Goal: Task Accomplishment & Management: Manage account settings

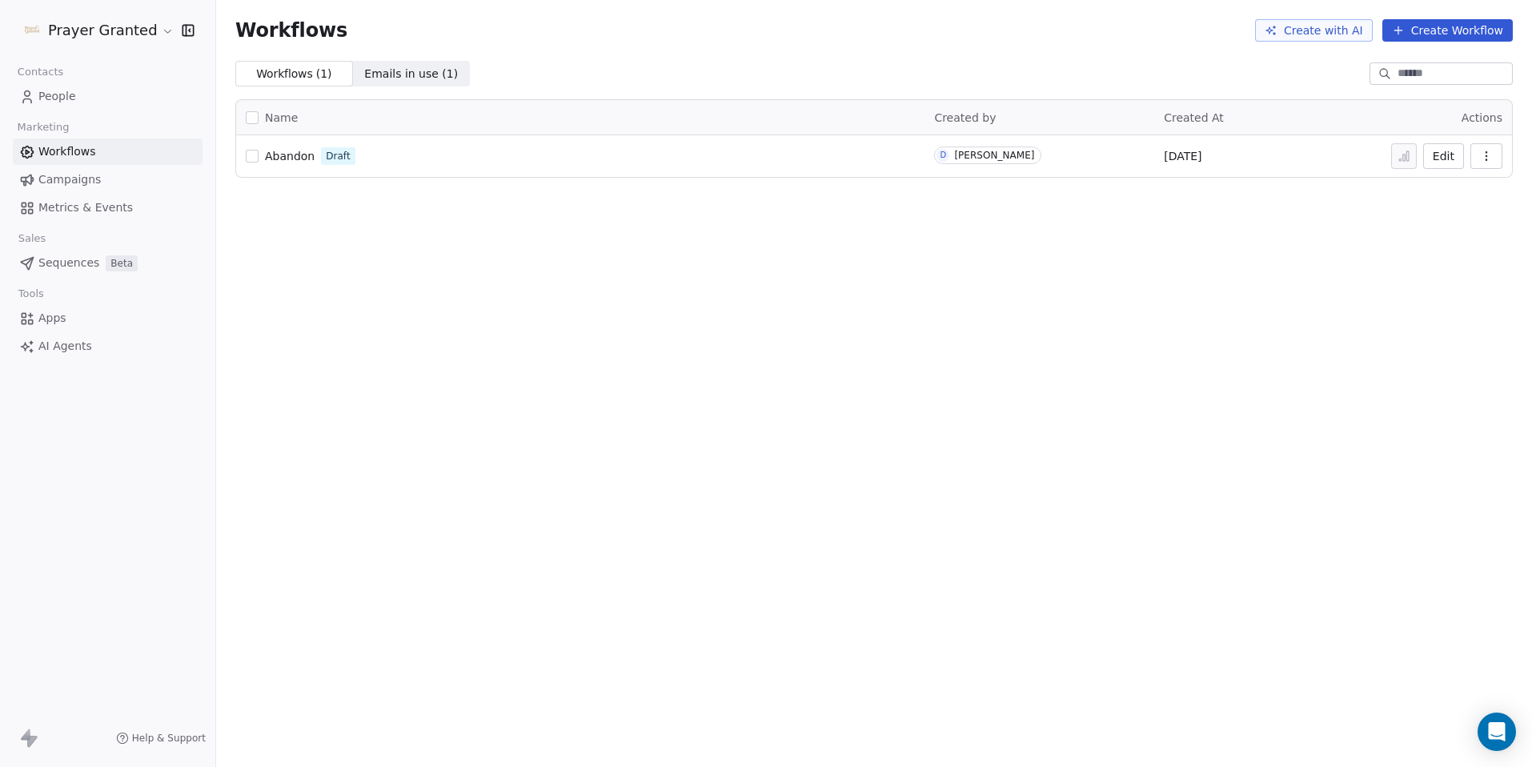
click at [58, 90] on span "People" at bounding box center [57, 96] width 38 height 17
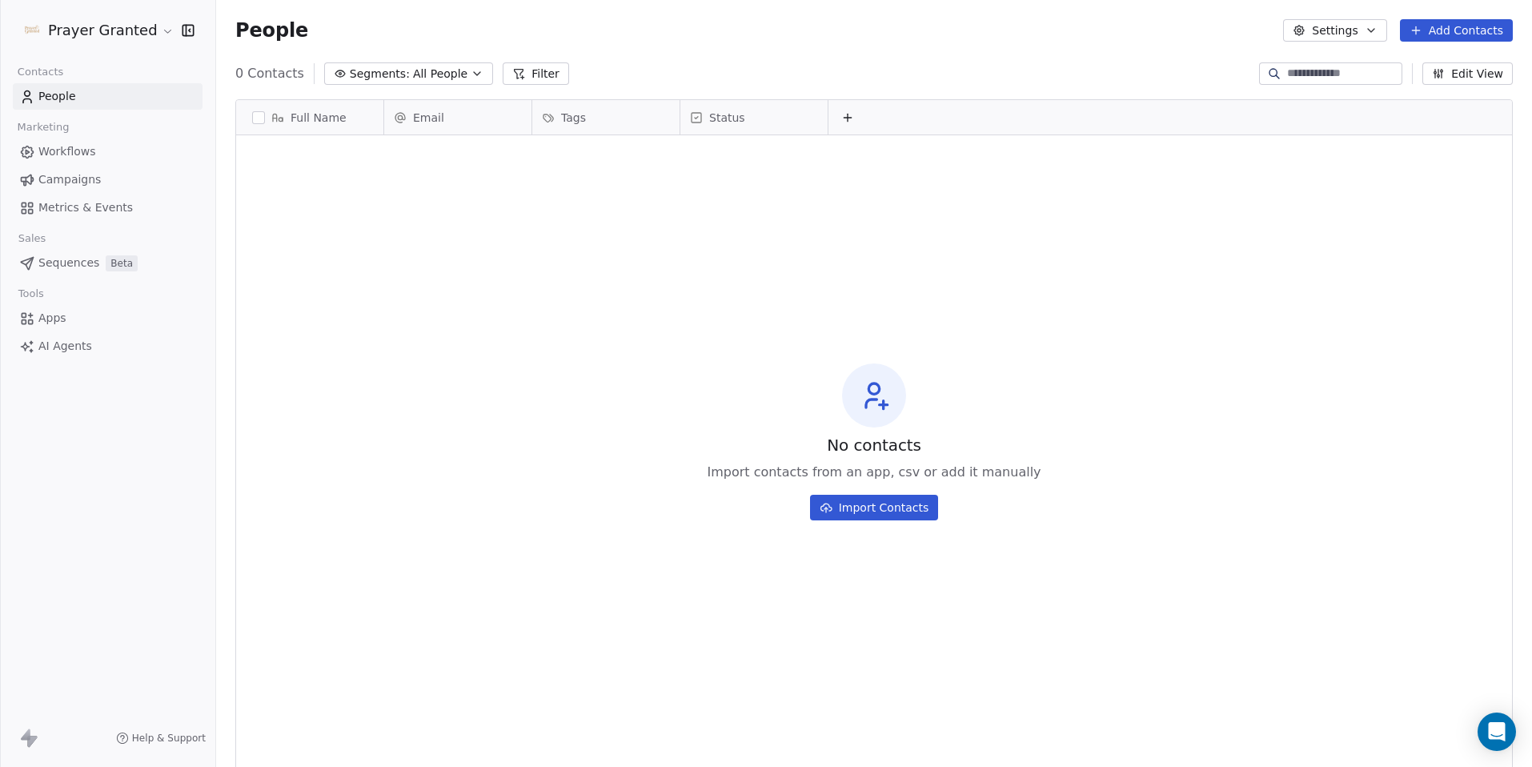
scroll to position [663, 1304]
click at [1366, 34] on button "Settings" at bounding box center [1334, 30] width 103 height 22
click at [1205, 70] on html "Prayer Granted Contacts People Marketing Workflows Campaigns Metrics & Events S…" at bounding box center [766, 383] width 1532 height 767
click at [1498, 76] on button "Edit View" at bounding box center [1467, 73] width 90 height 22
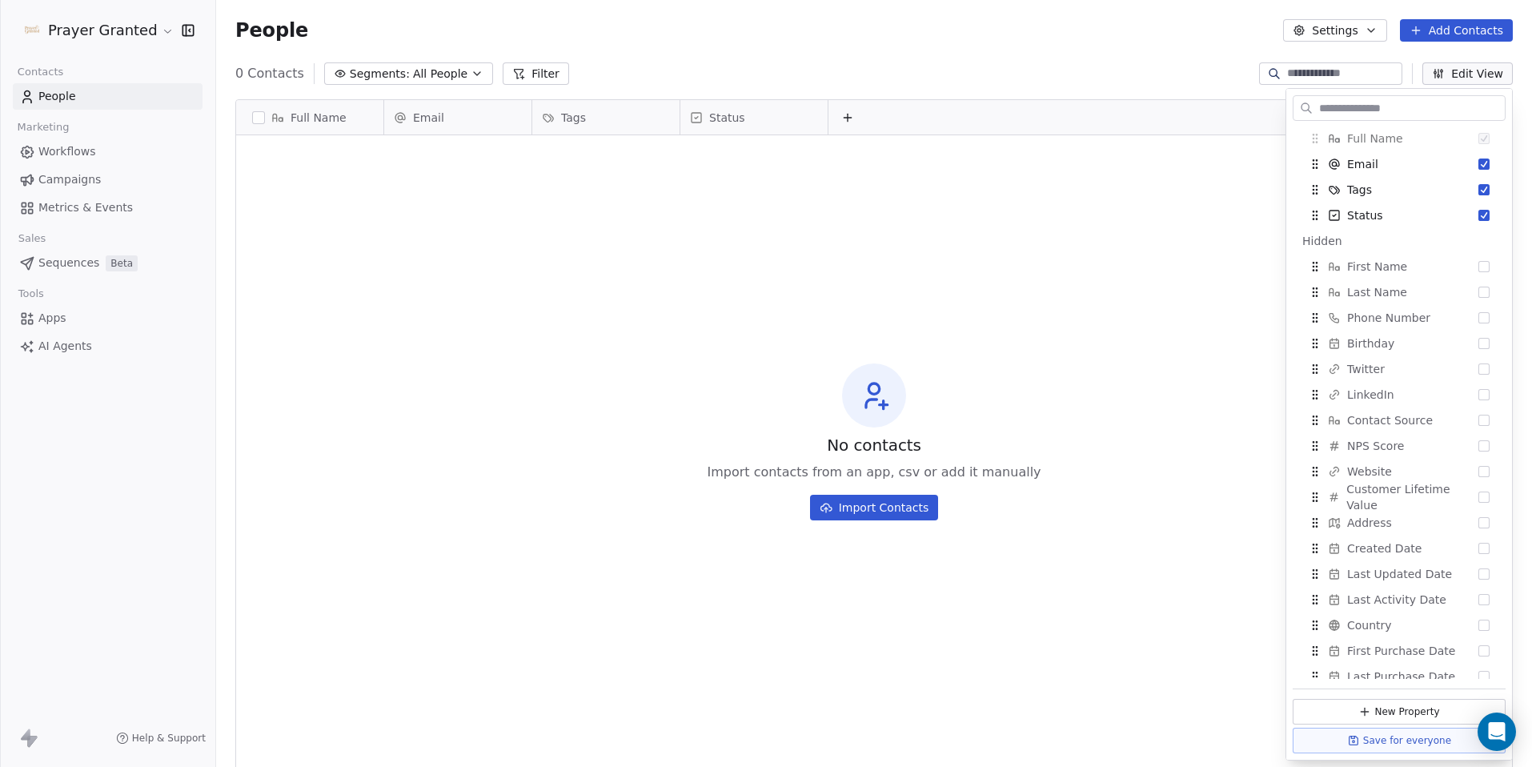
scroll to position [0, 0]
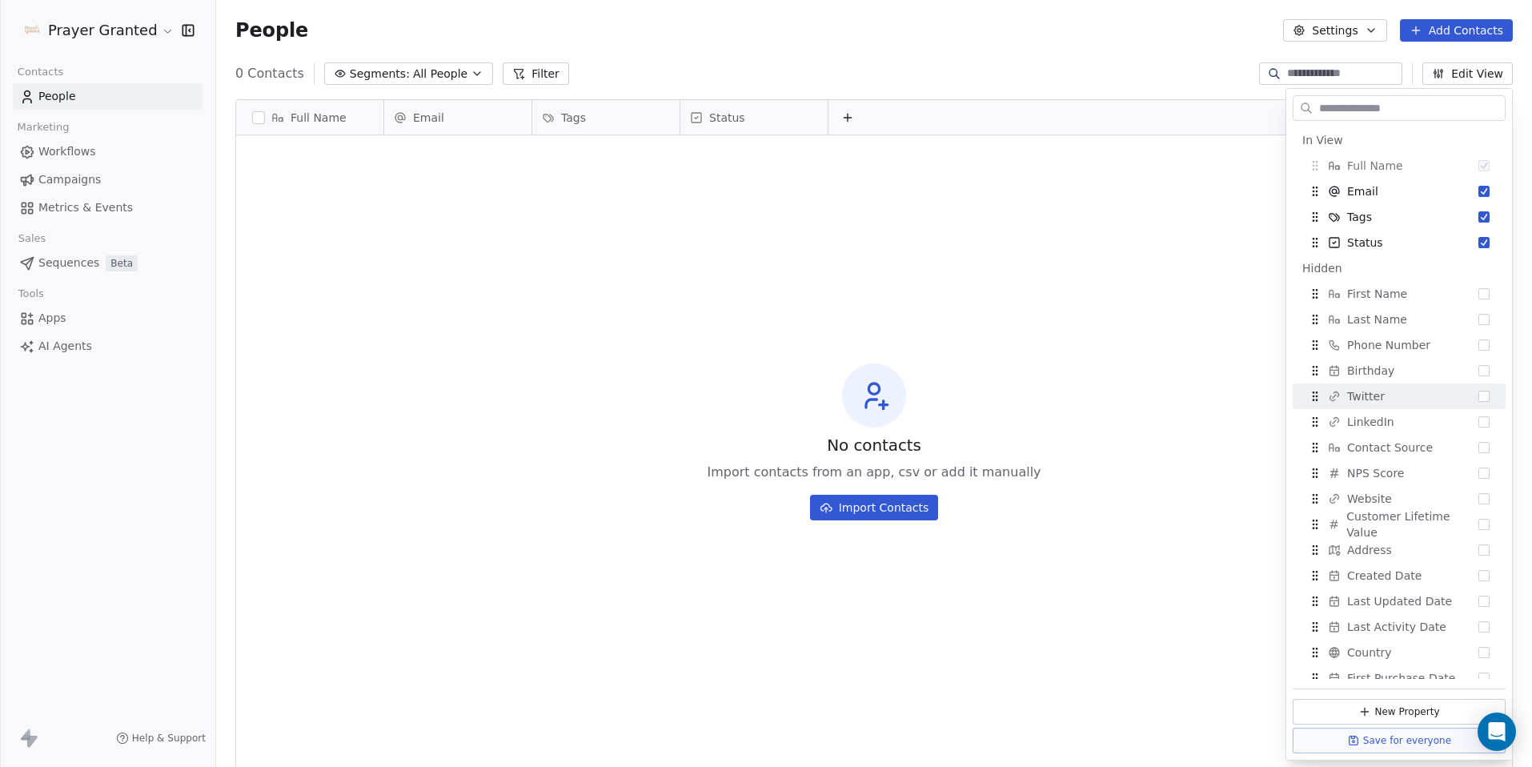
click at [1075, 106] on div at bounding box center [1170, 117] width 685 height 34
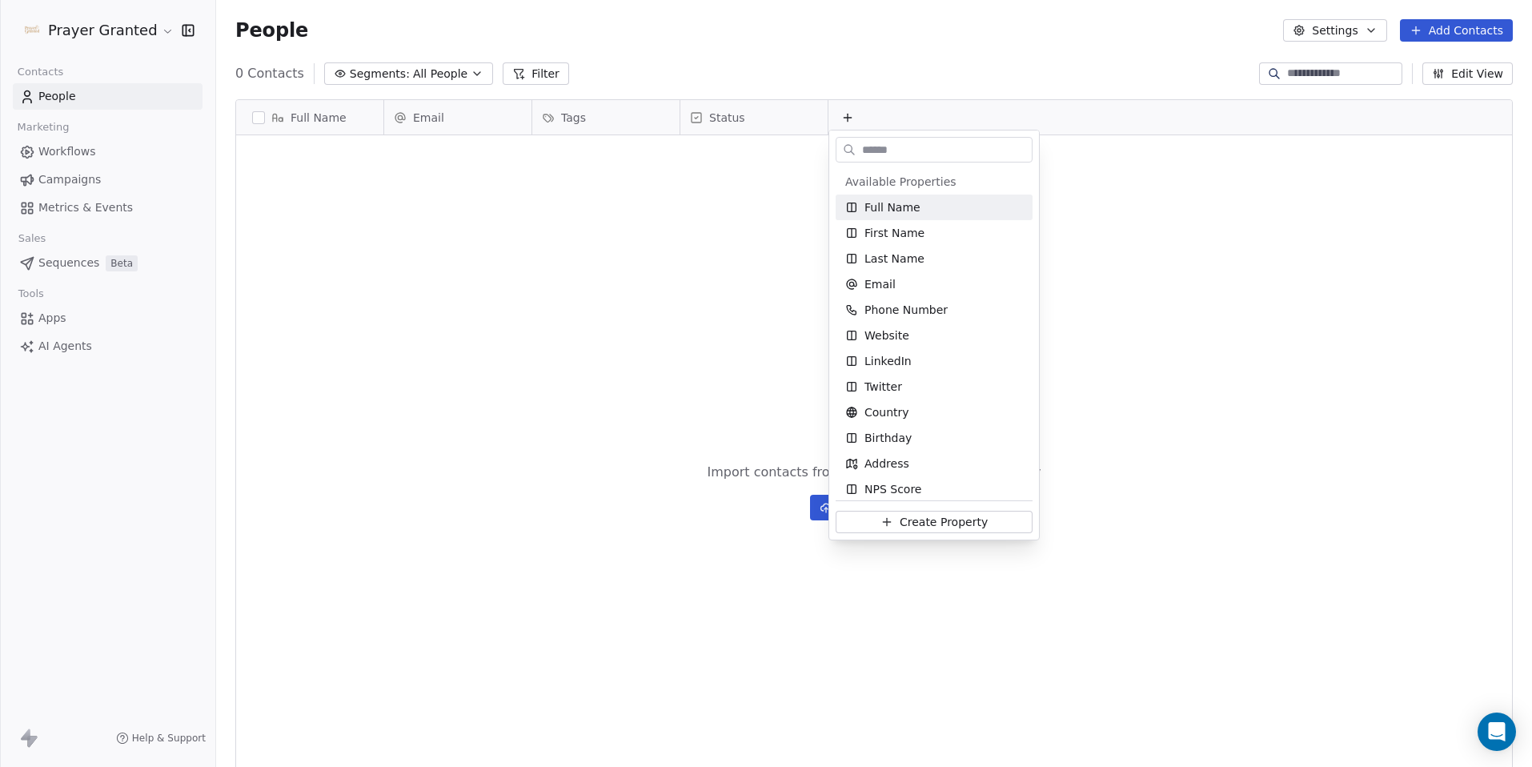
click at [1097, 106] on html "Prayer Granted Contacts People Marketing Workflows Campaigns Metrics & Events S…" at bounding box center [766, 383] width 1532 height 767
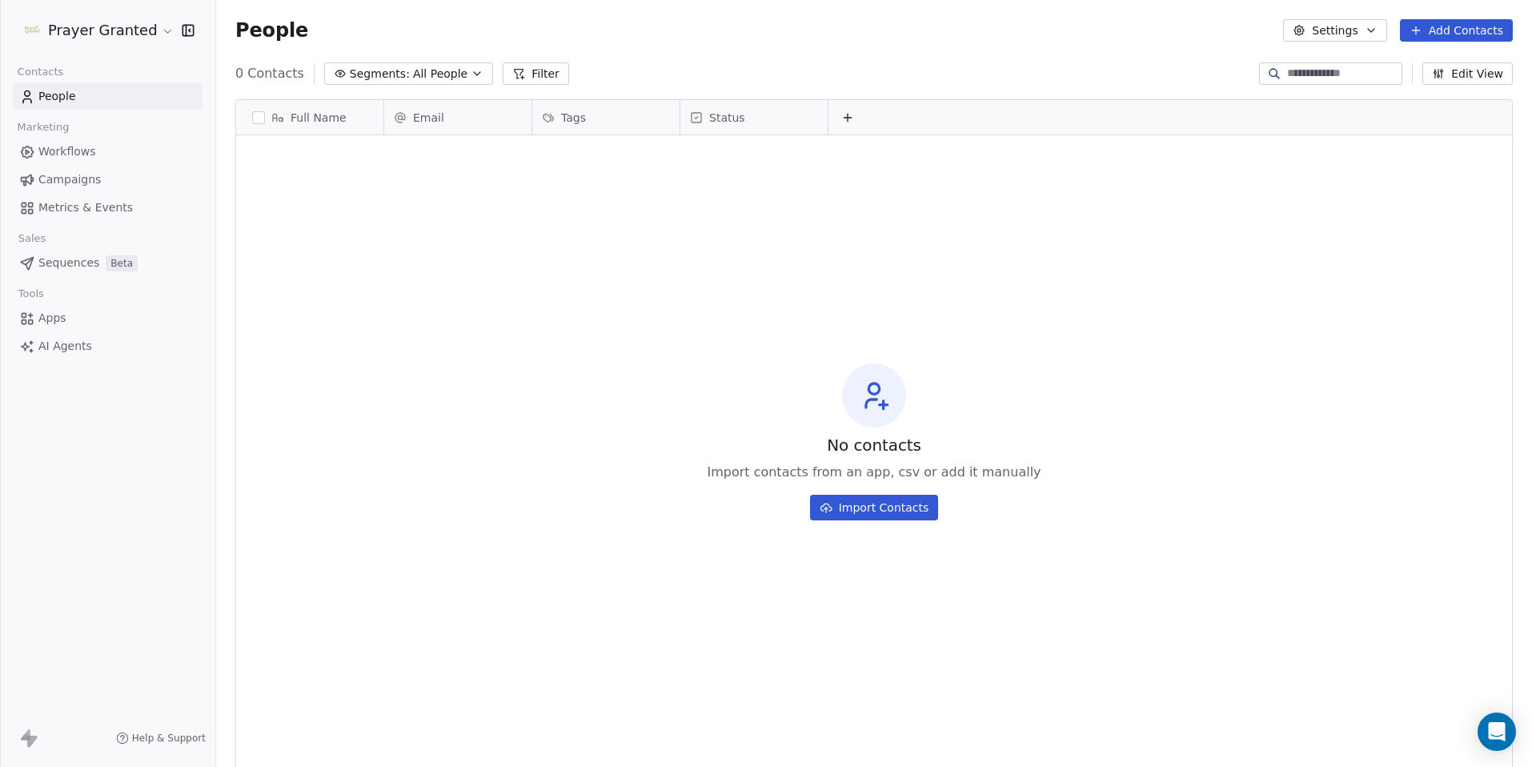
click at [90, 18] on html "Prayer Granted Contacts People Marketing Workflows Campaigns Metrics & Events S…" at bounding box center [766, 383] width 1532 height 767
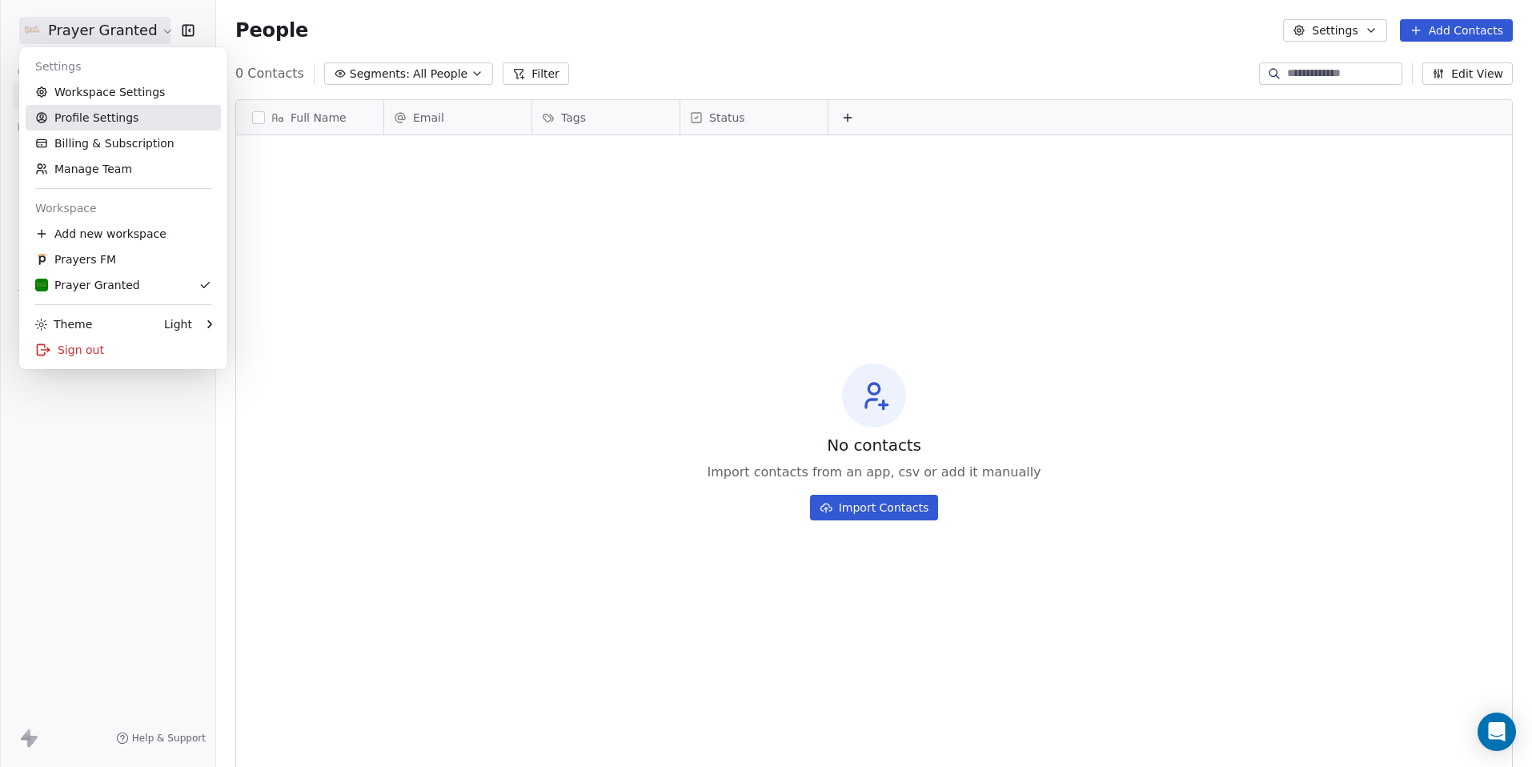
click at [111, 110] on link "Profile Settings" at bounding box center [123, 118] width 195 height 26
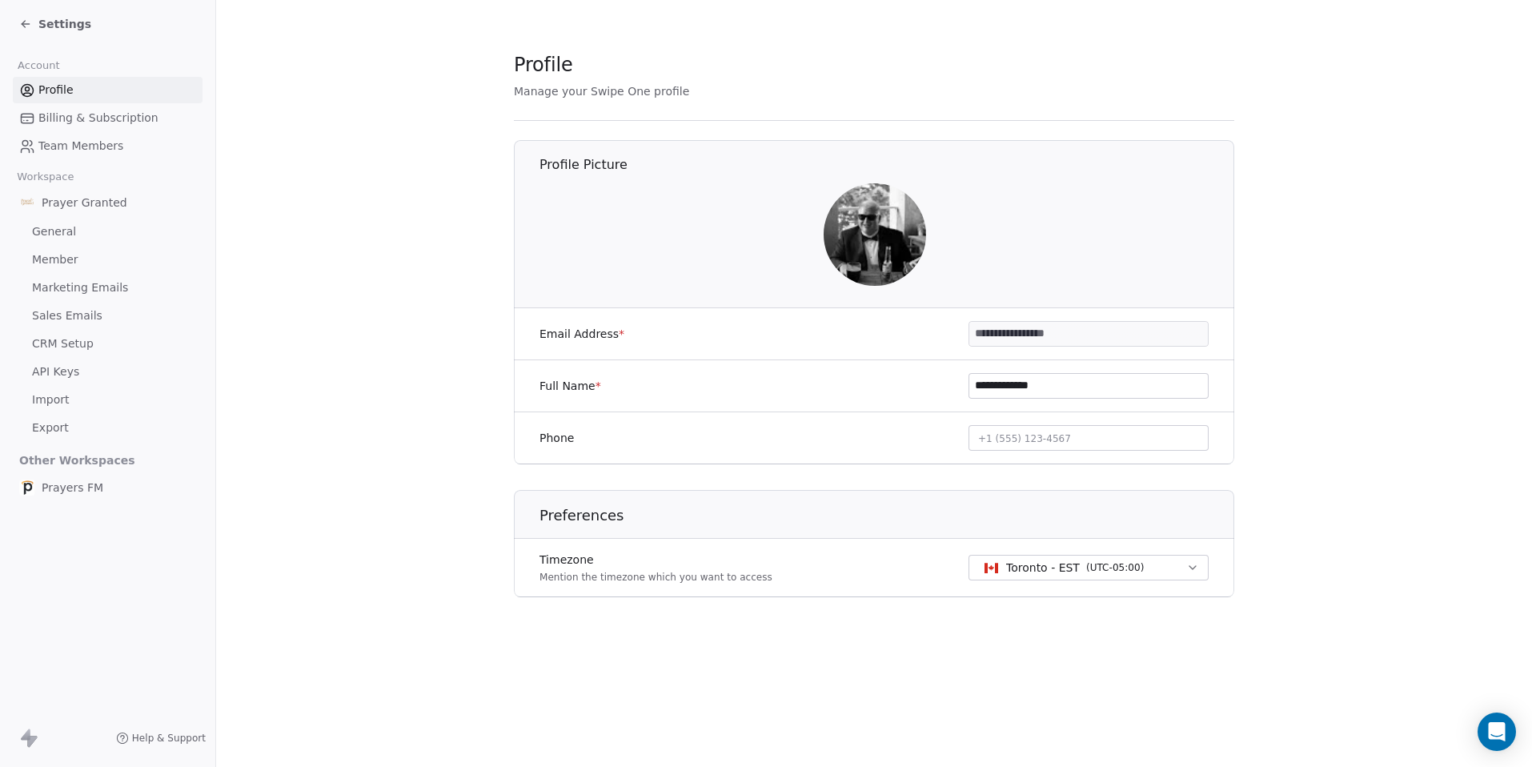
click at [46, 374] on span "API Keys" at bounding box center [55, 371] width 47 height 17
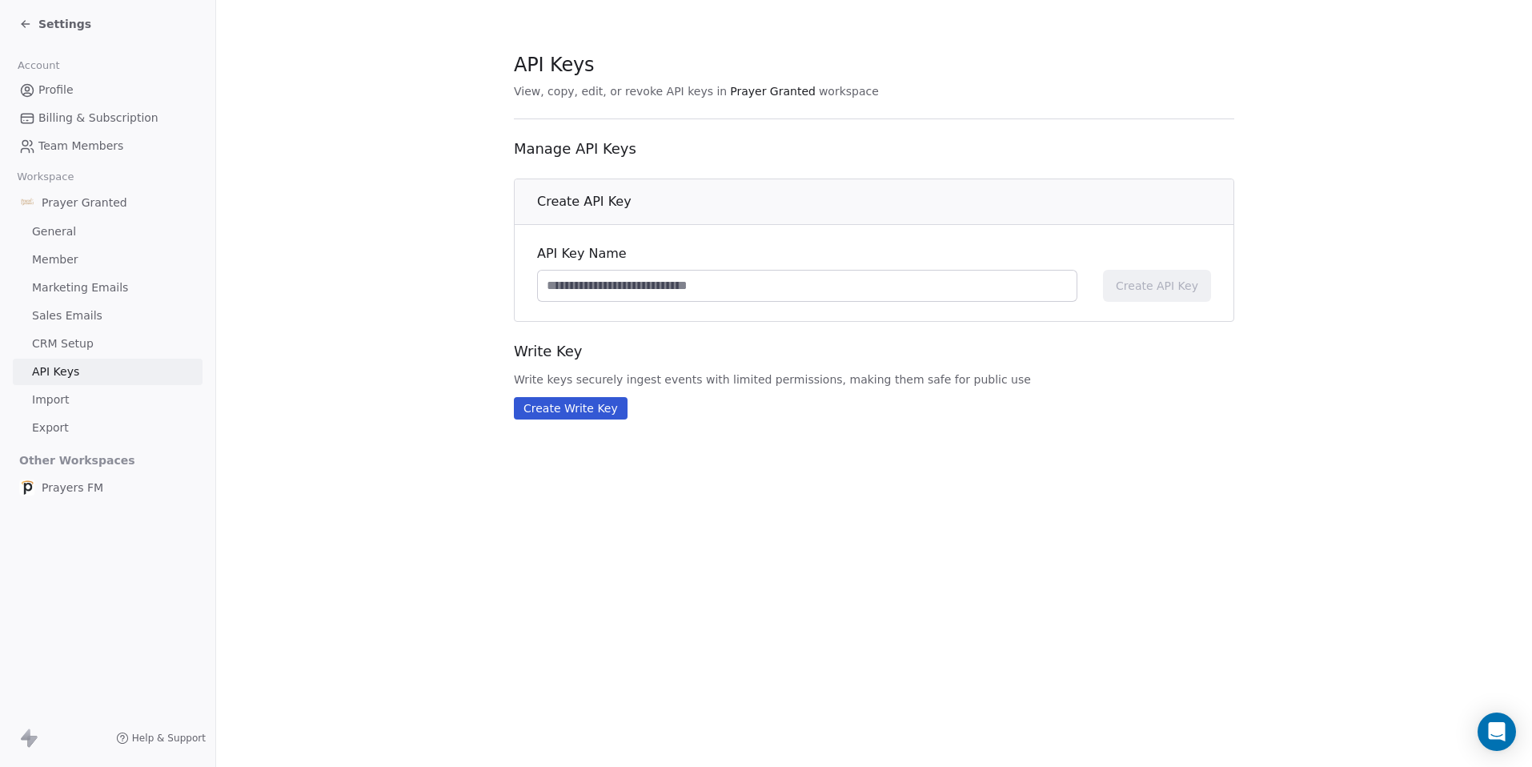
click at [660, 289] on input at bounding box center [807, 286] width 539 height 30
click at [611, 287] on input "**********" at bounding box center [807, 286] width 539 height 30
click at [610, 284] on input "**********" at bounding box center [807, 286] width 539 height 30
type input "**********"
click at [1147, 293] on span "Create API Key" at bounding box center [1157, 286] width 82 height 16
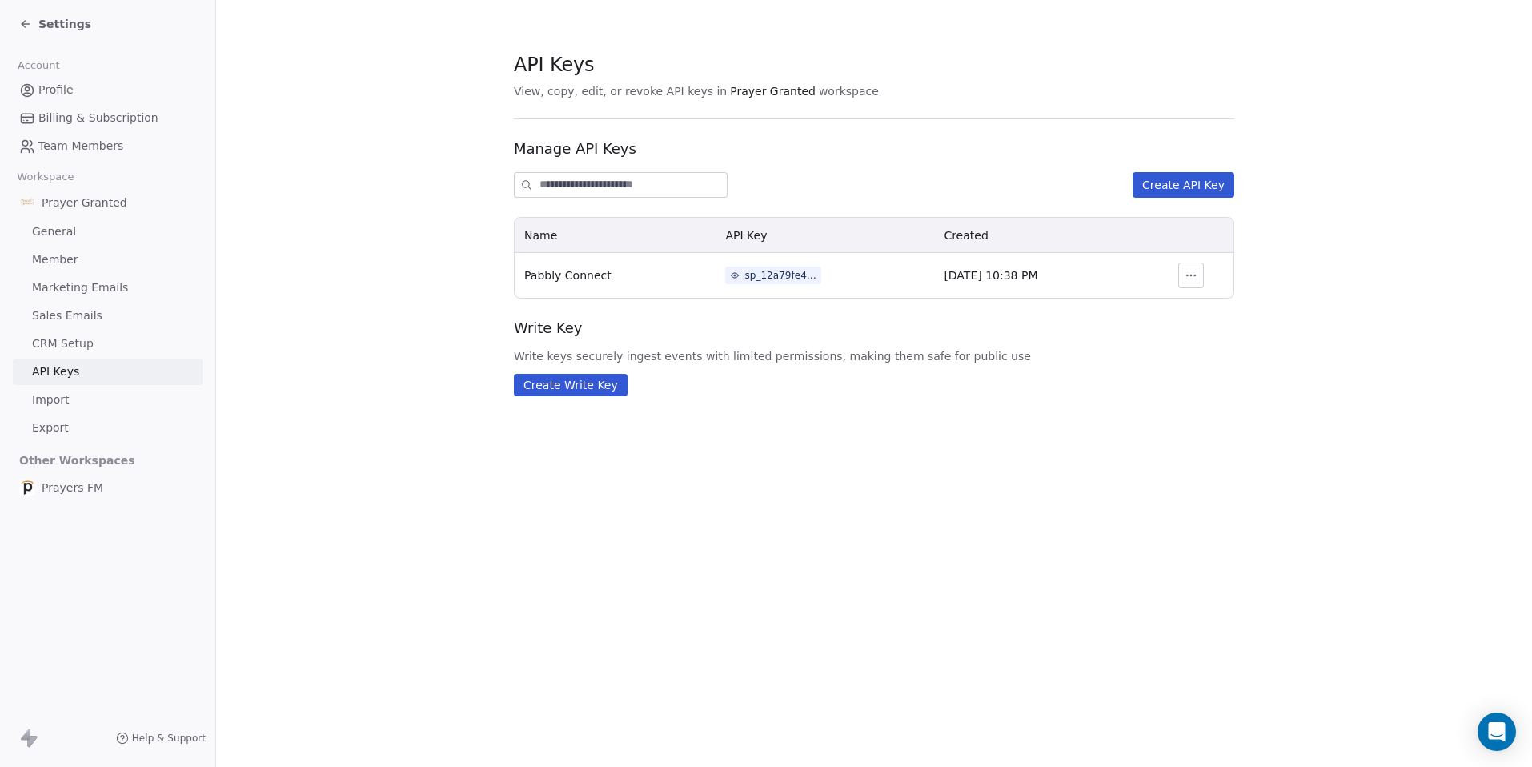
click at [587, 272] on span "Pabbly Connect" at bounding box center [567, 275] width 87 height 13
click at [744, 274] on div "sp_12a79fe449004c4096eec930c715305a" at bounding box center [780, 275] width 72 height 14
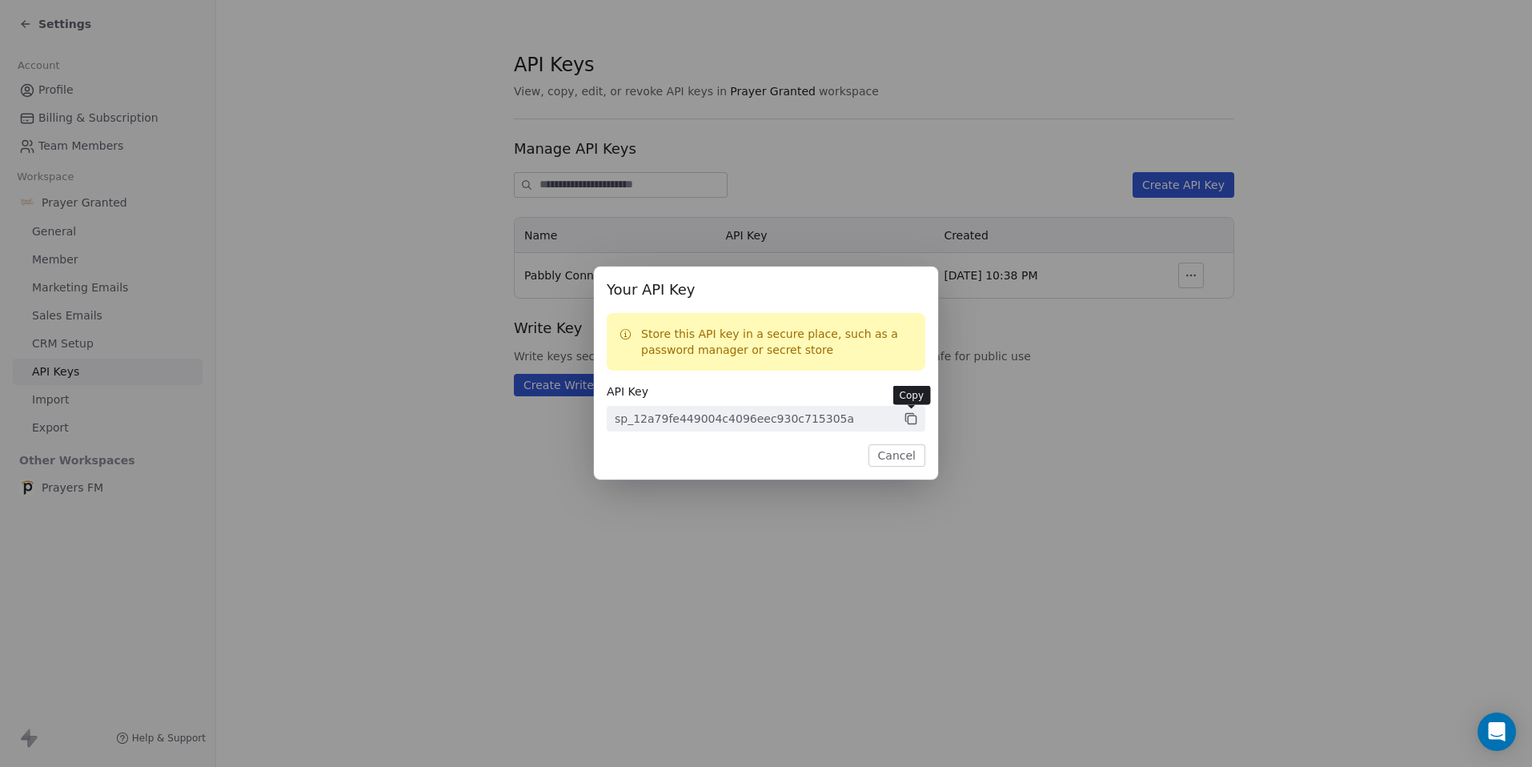
click at [910, 416] on icon at bounding box center [912, 420] width 8 height 8
click at [893, 453] on button "Cancel" at bounding box center [896, 455] width 57 height 22
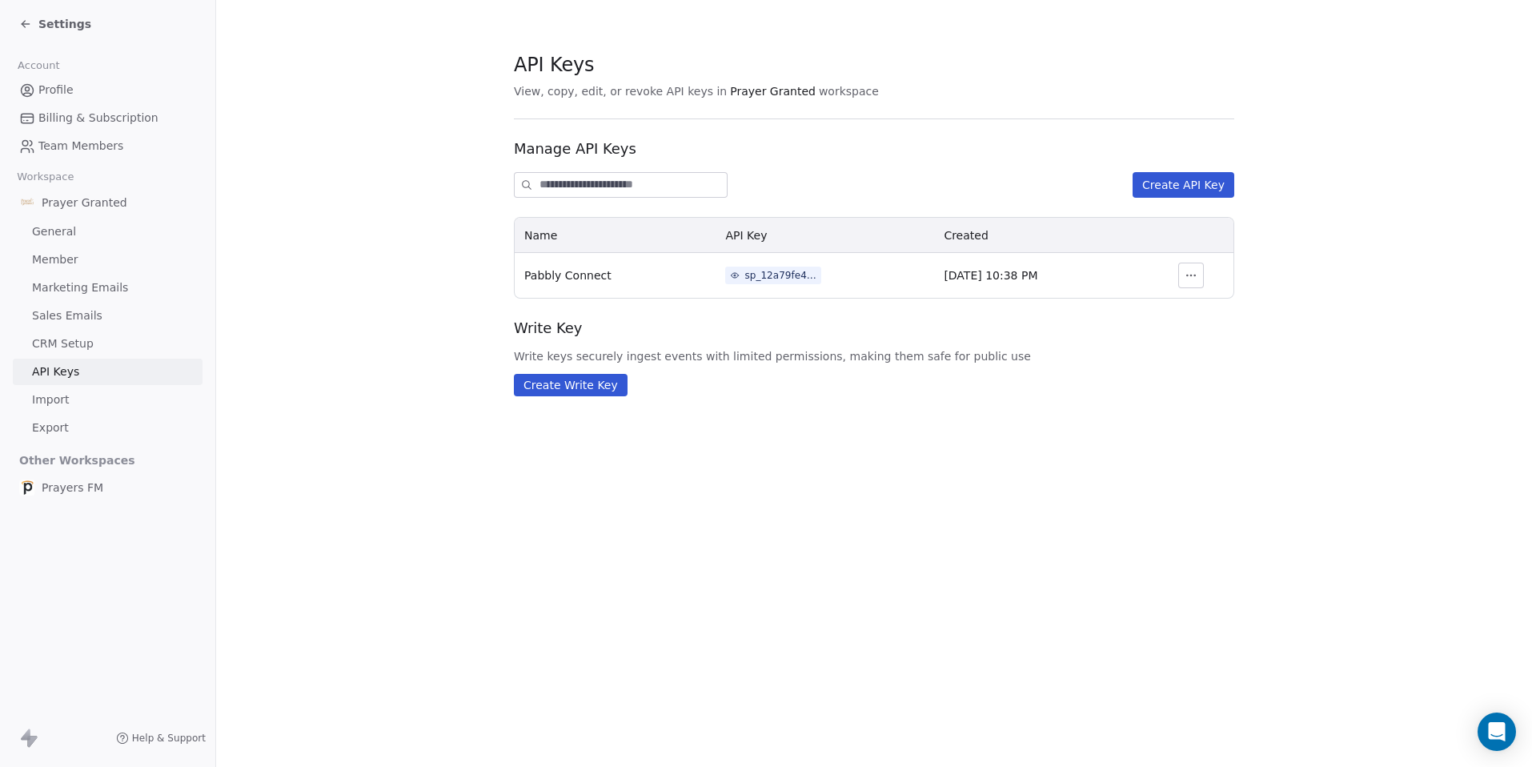
click at [58, 348] on span "CRM Setup" at bounding box center [63, 343] width 62 height 17
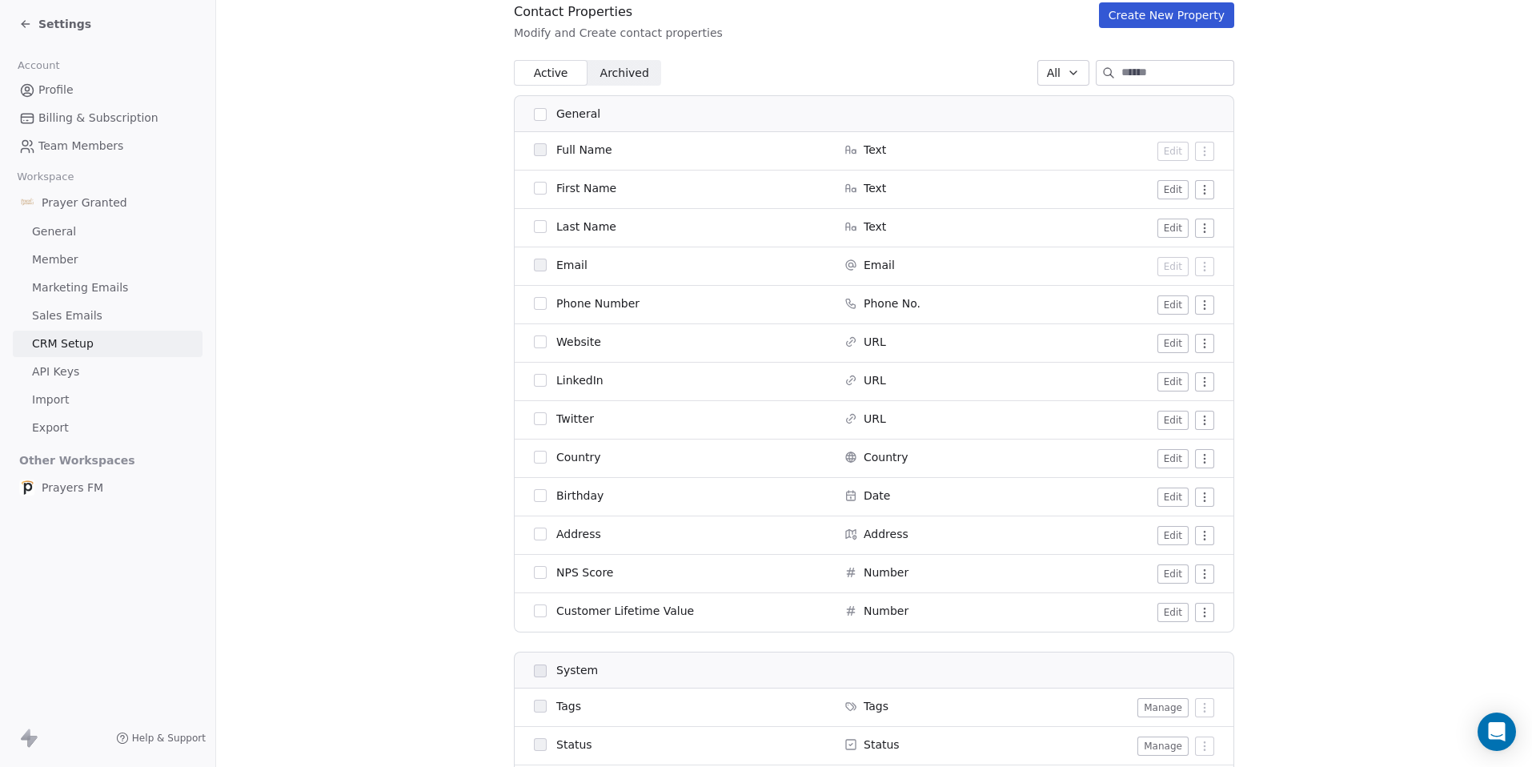
scroll to position [190, 0]
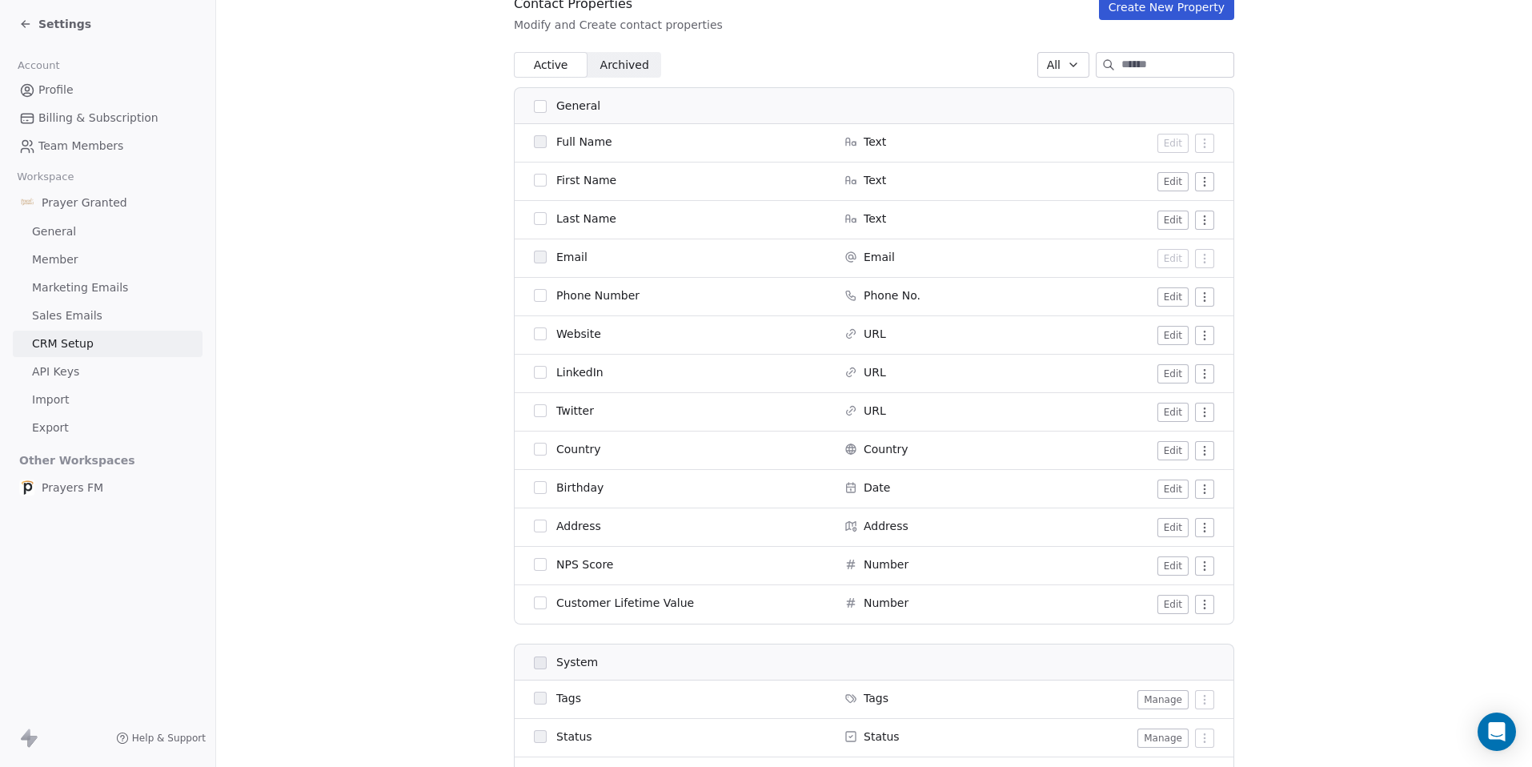
click at [1194, 340] on html "Settings Account Profile Billing & Subscription Team Members Workspace Prayer G…" at bounding box center [766, 383] width 1532 height 767
click at [1178, 365] on div "Archive" at bounding box center [1165, 368] width 80 height 26
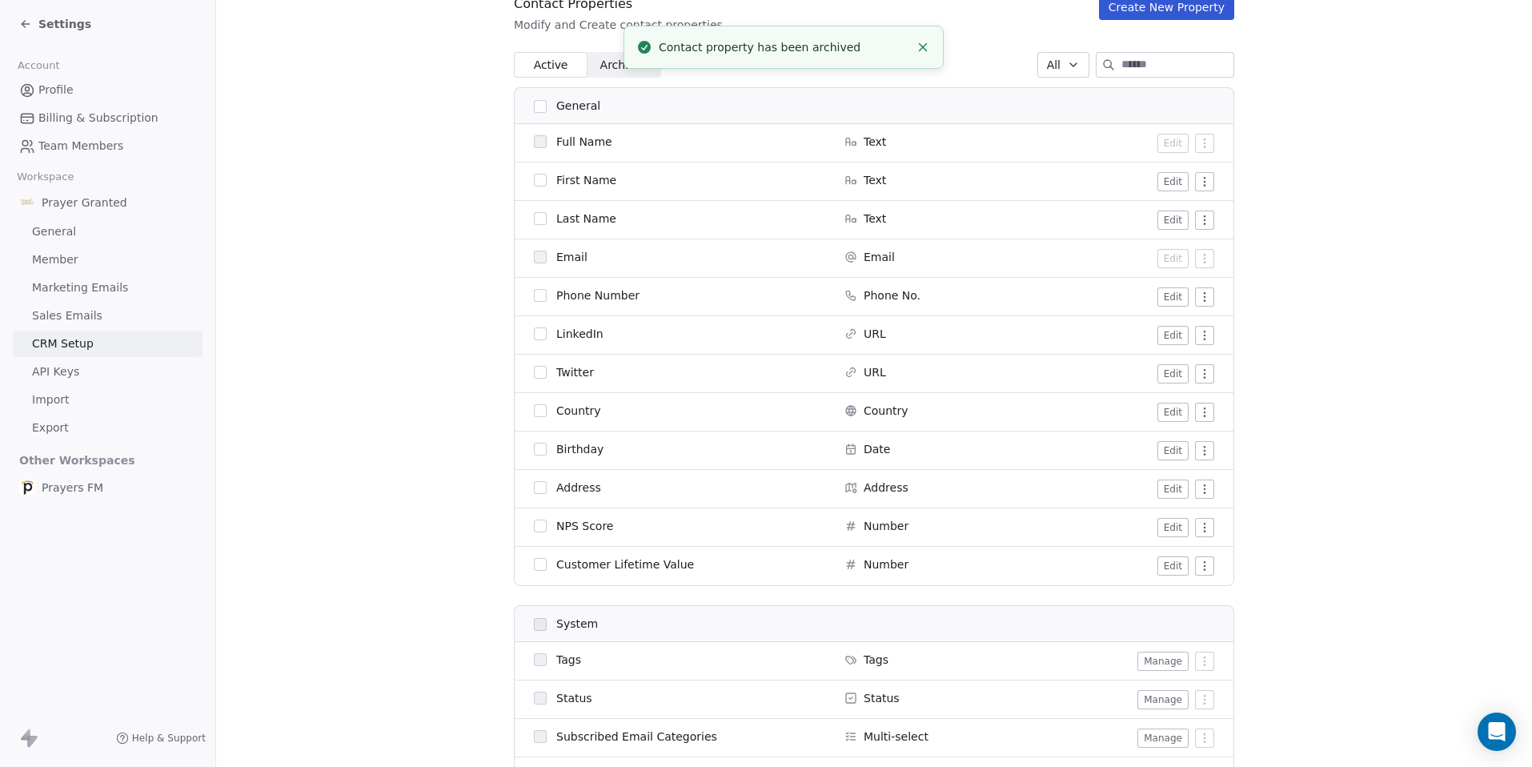
click at [539, 294] on button "button" at bounding box center [540, 295] width 13 height 13
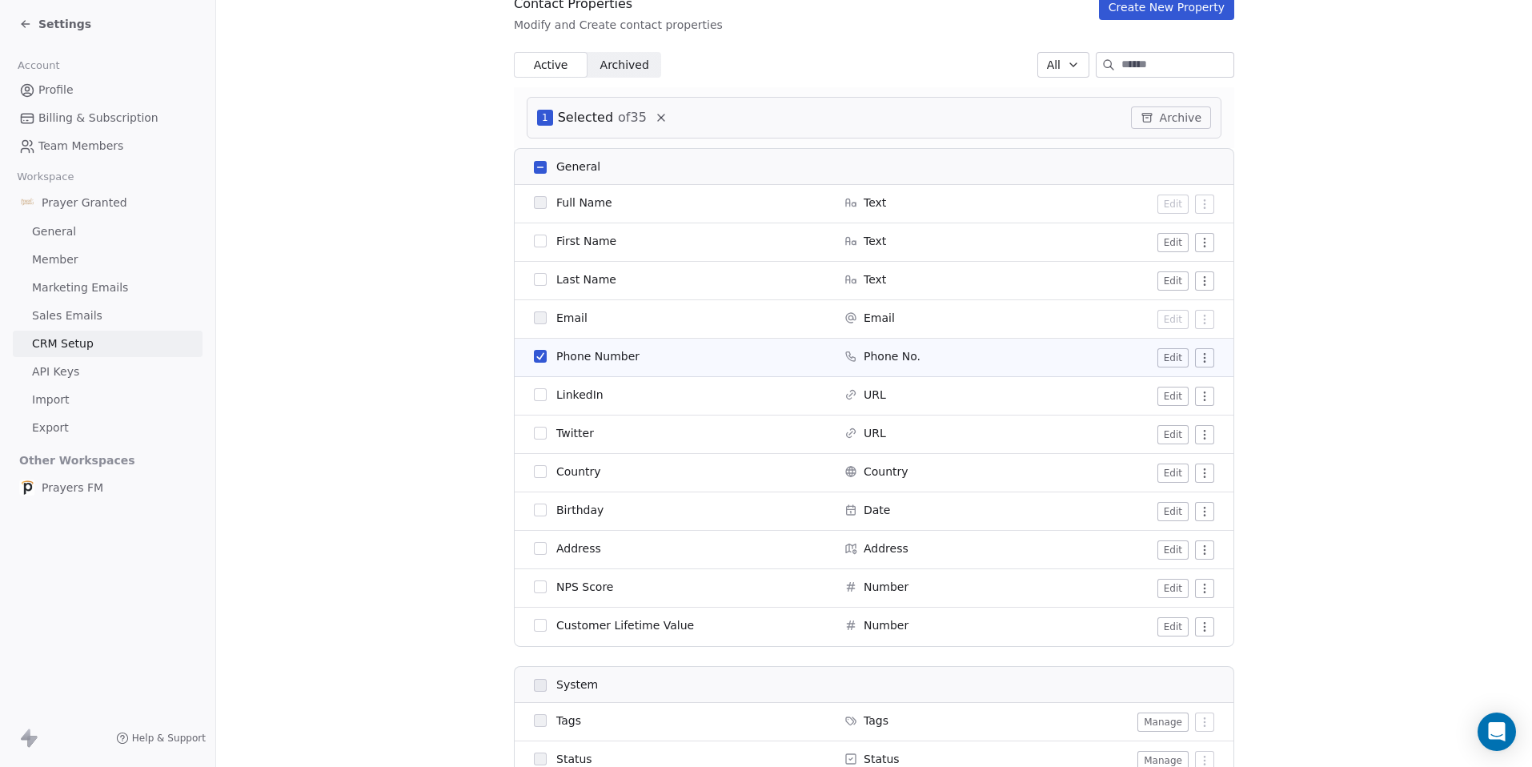
type button "on"
click at [535, 435] on button "button" at bounding box center [540, 433] width 13 height 13
type button "on"
click at [535, 393] on button "button" at bounding box center [540, 394] width 13 height 13
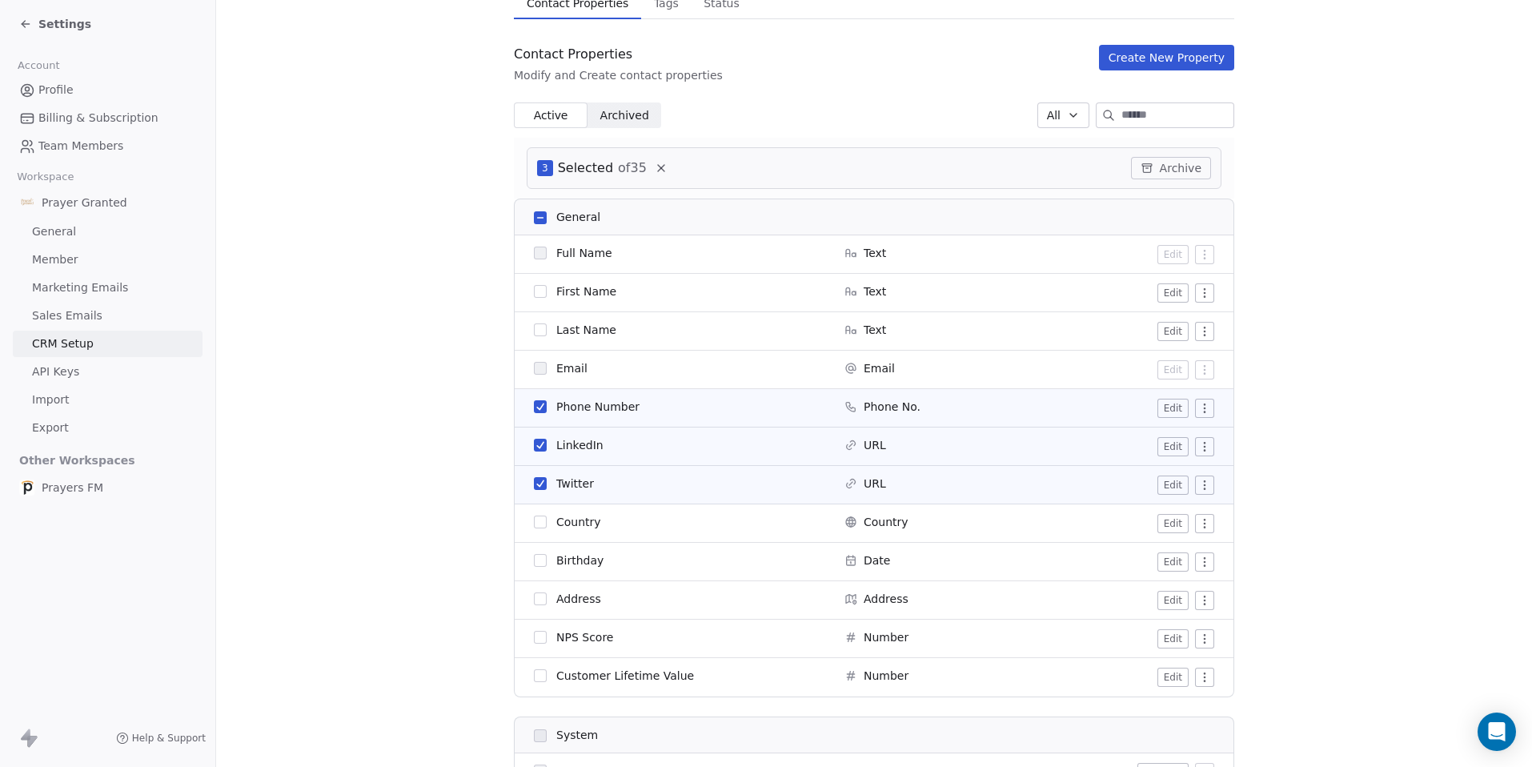
scroll to position [150, 0]
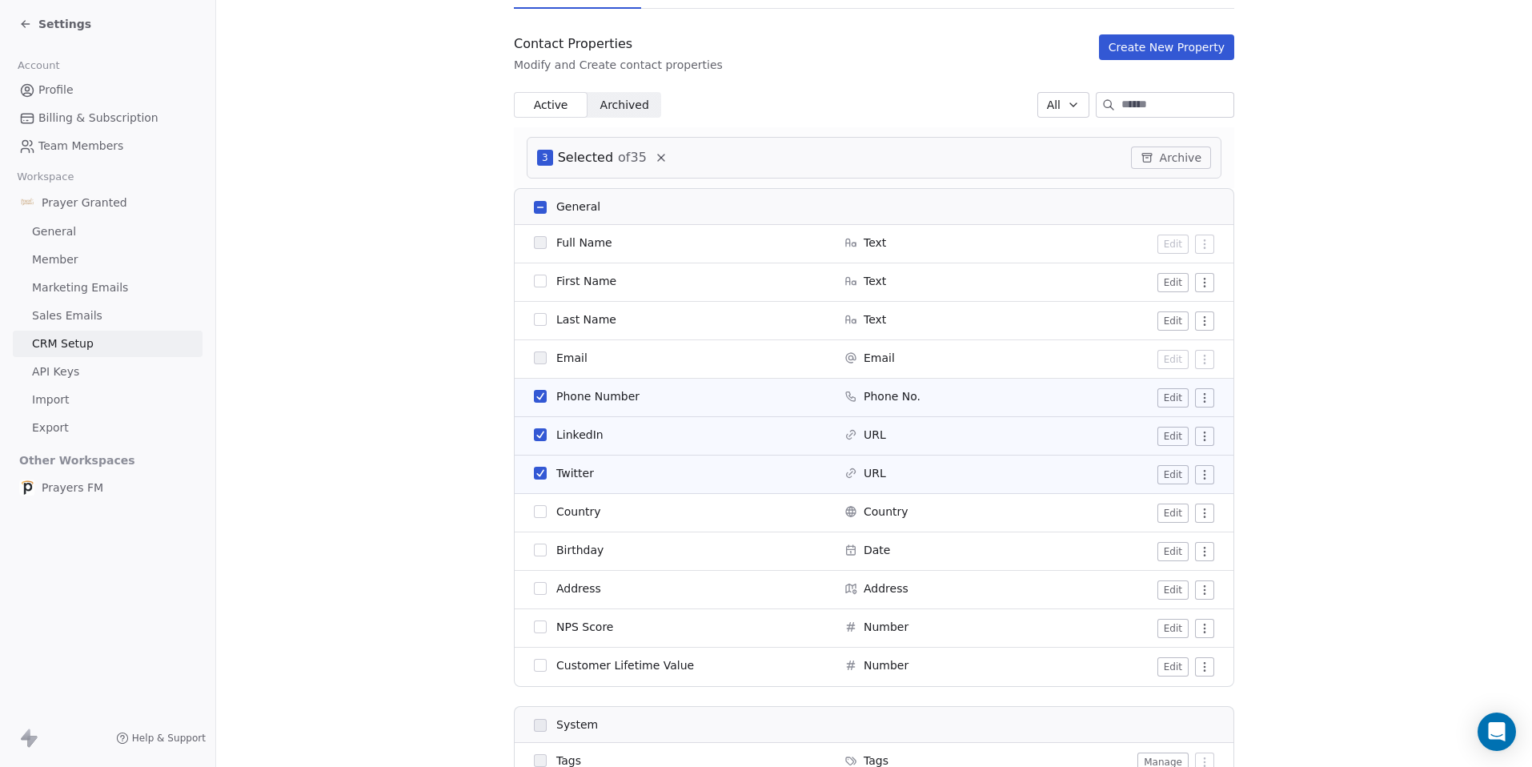
click at [534, 205] on button "button" at bounding box center [540, 207] width 13 height 13
click at [535, 283] on button "button" at bounding box center [540, 281] width 13 height 13
click at [535, 323] on button "button" at bounding box center [540, 319] width 13 height 13
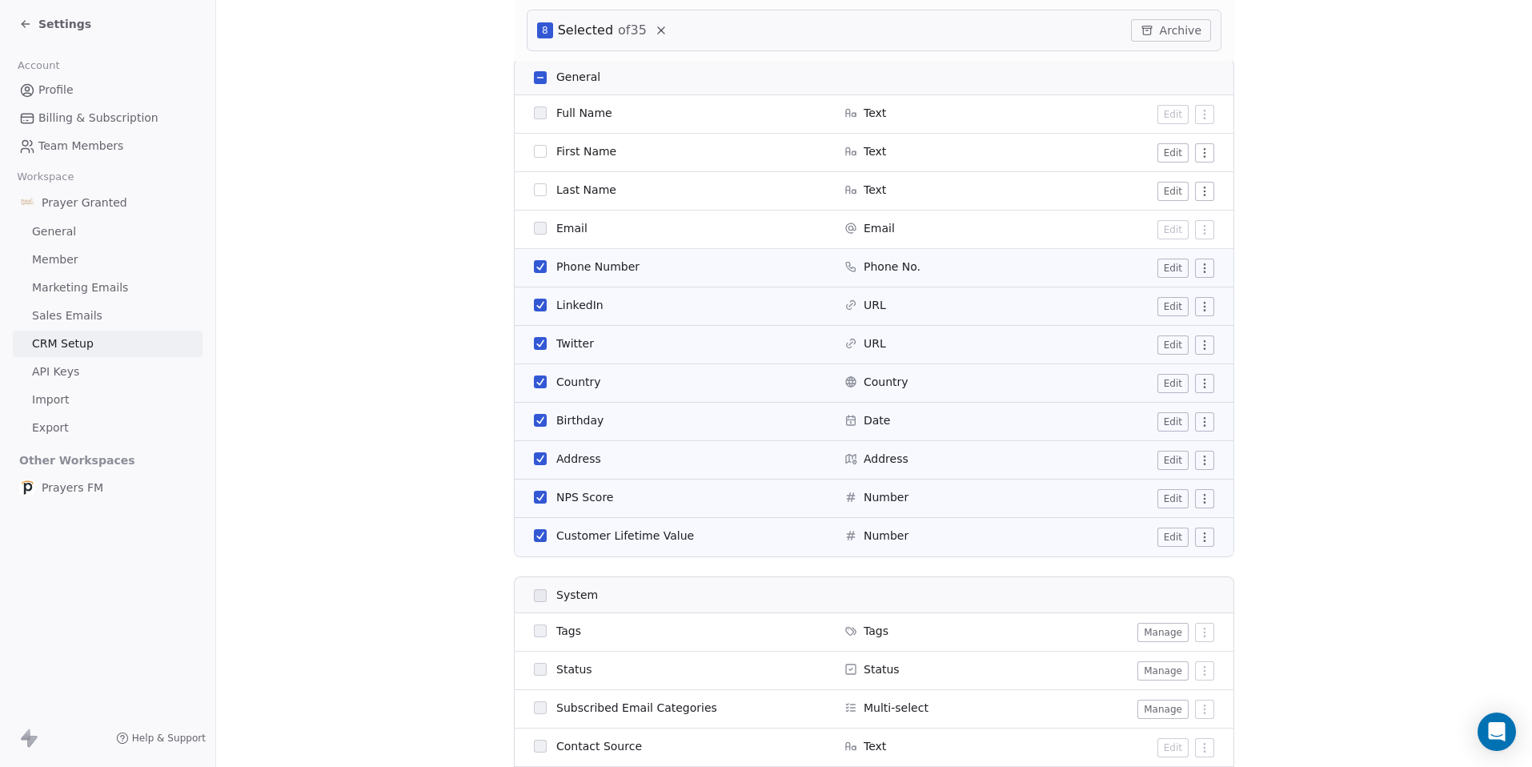
scroll to position [282, 0]
click at [535, 380] on button "button" at bounding box center [540, 379] width 13 height 13
click at [535, 419] on button "button" at bounding box center [540, 417] width 13 height 13
click at [535, 496] on button "button" at bounding box center [540, 494] width 13 height 13
click at [534, 534] on button "button" at bounding box center [540, 533] width 13 height 13
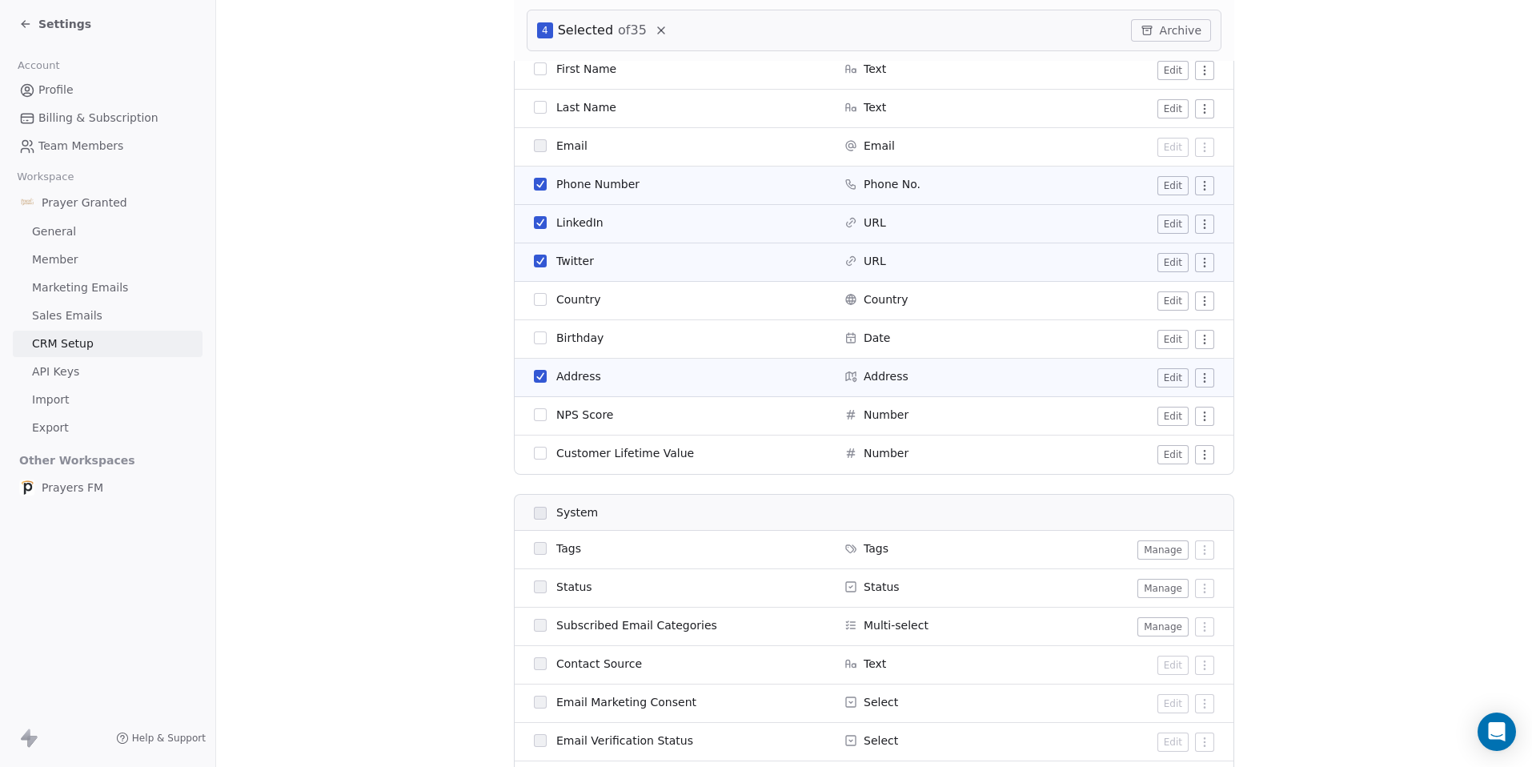
scroll to position [0, 0]
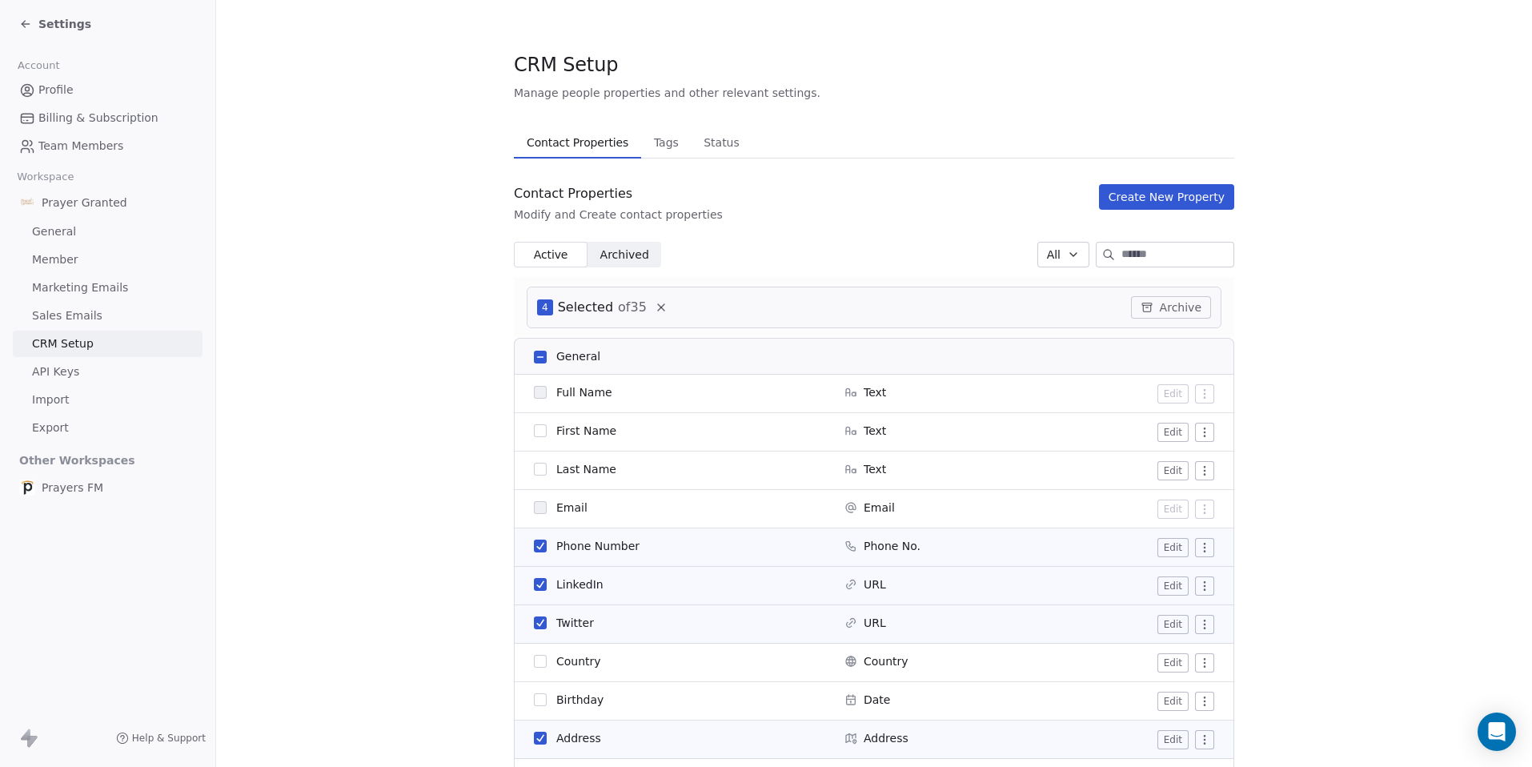
click at [1186, 307] on button "Archive" at bounding box center [1171, 307] width 80 height 22
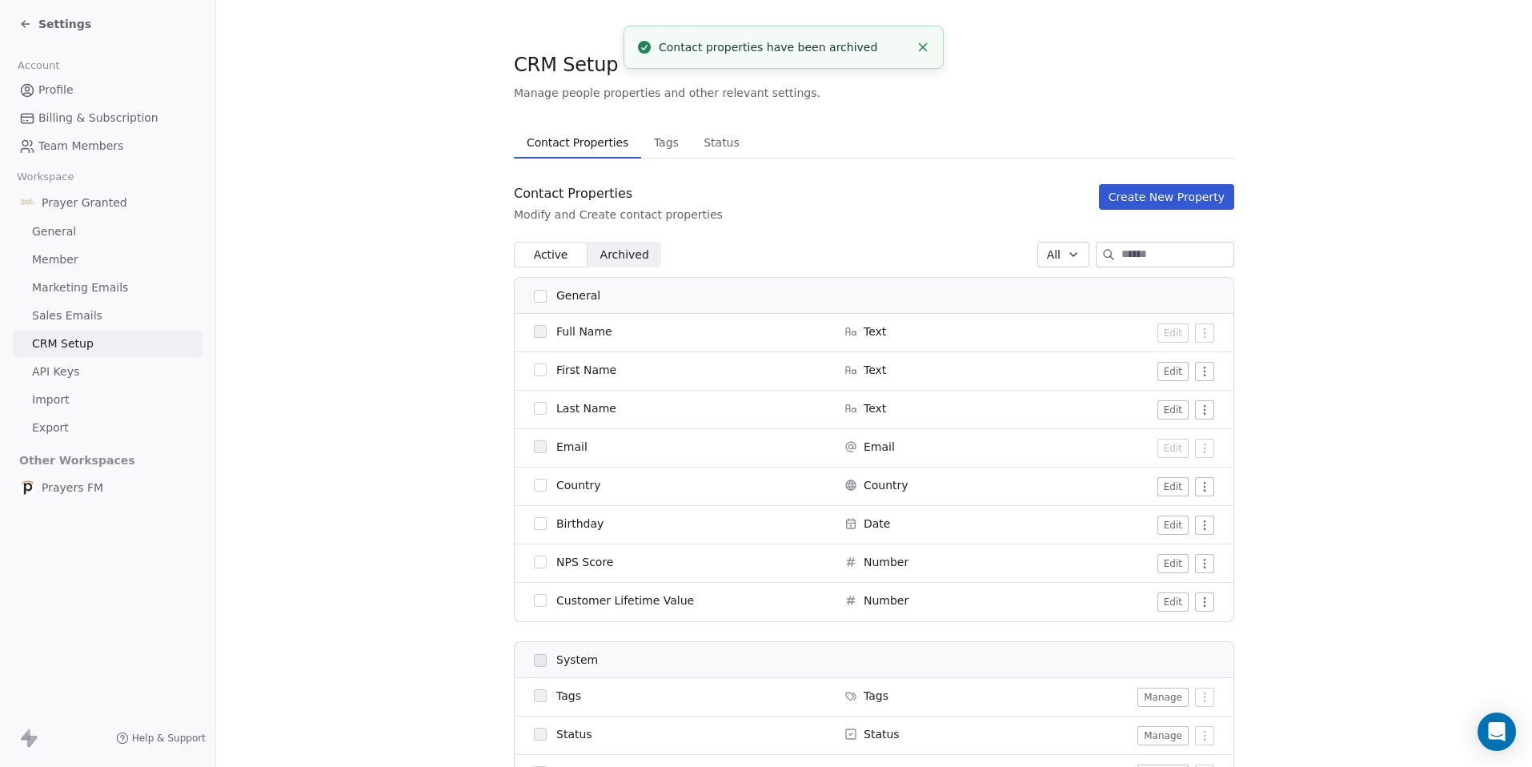
click at [1131, 199] on button "Create New Property" at bounding box center [1166, 197] width 135 height 26
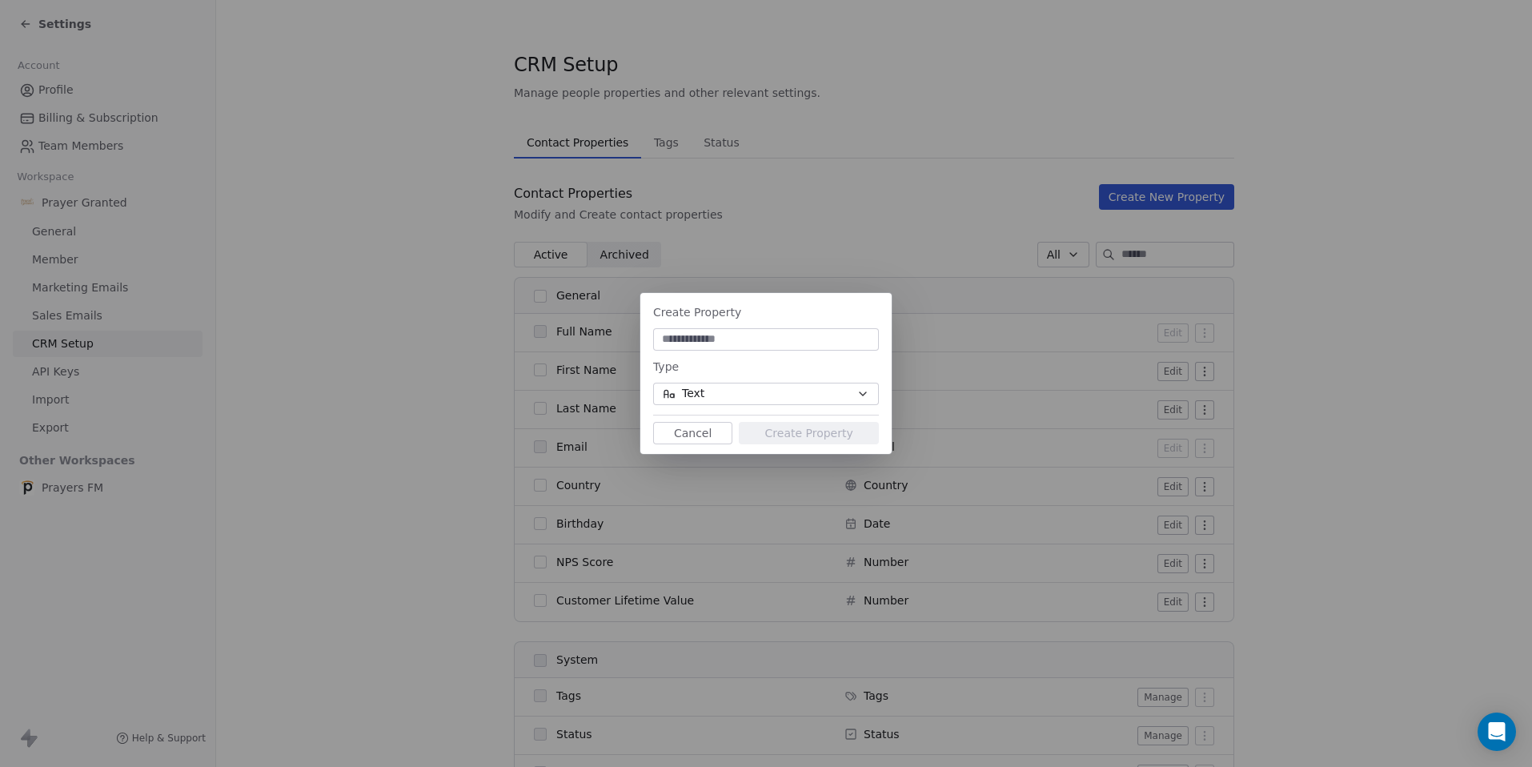
click at [722, 339] on input at bounding box center [765, 339] width 219 height 16
type input "******"
click at [772, 434] on button "Create Property" at bounding box center [809, 433] width 140 height 22
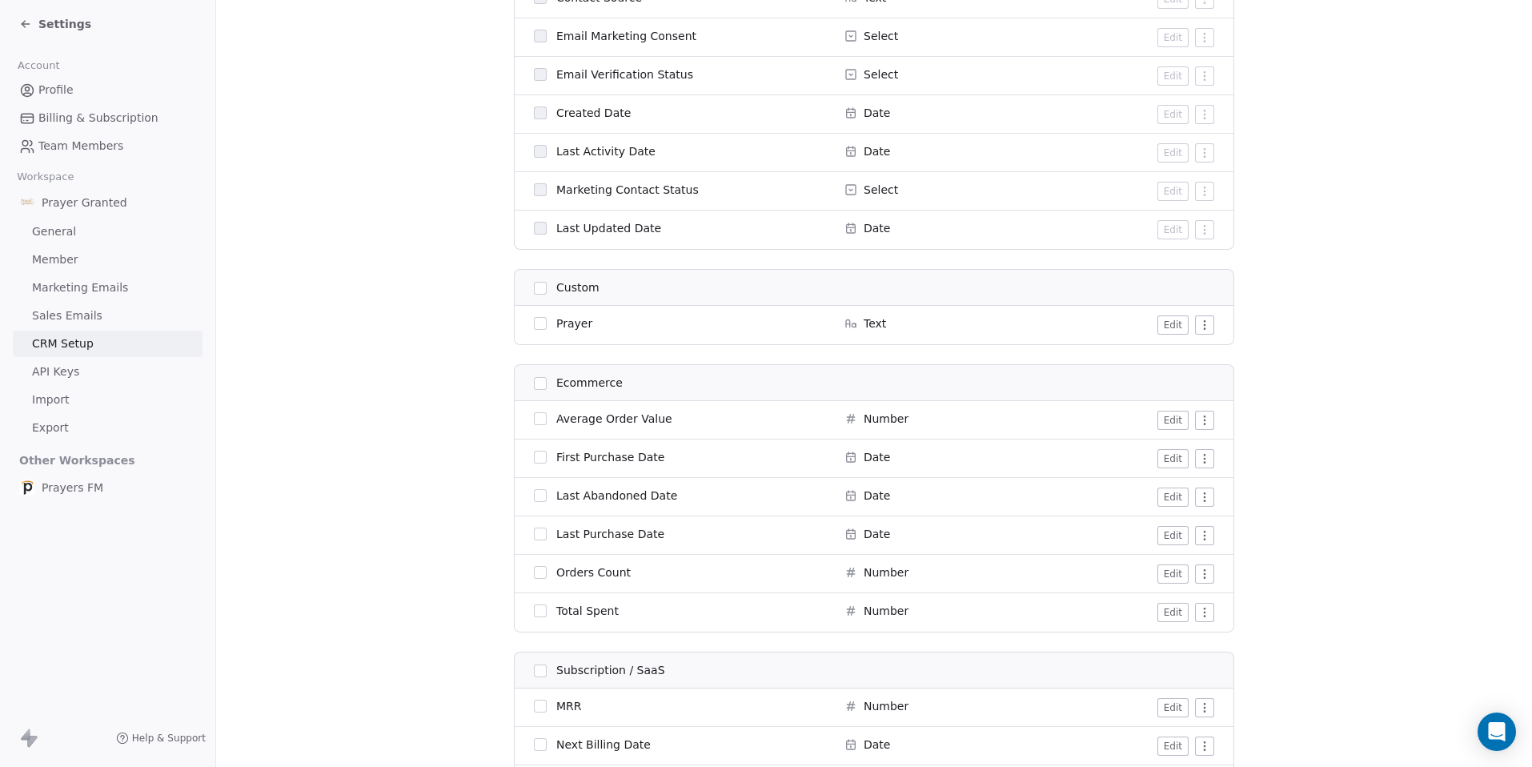
scroll to position [679, 0]
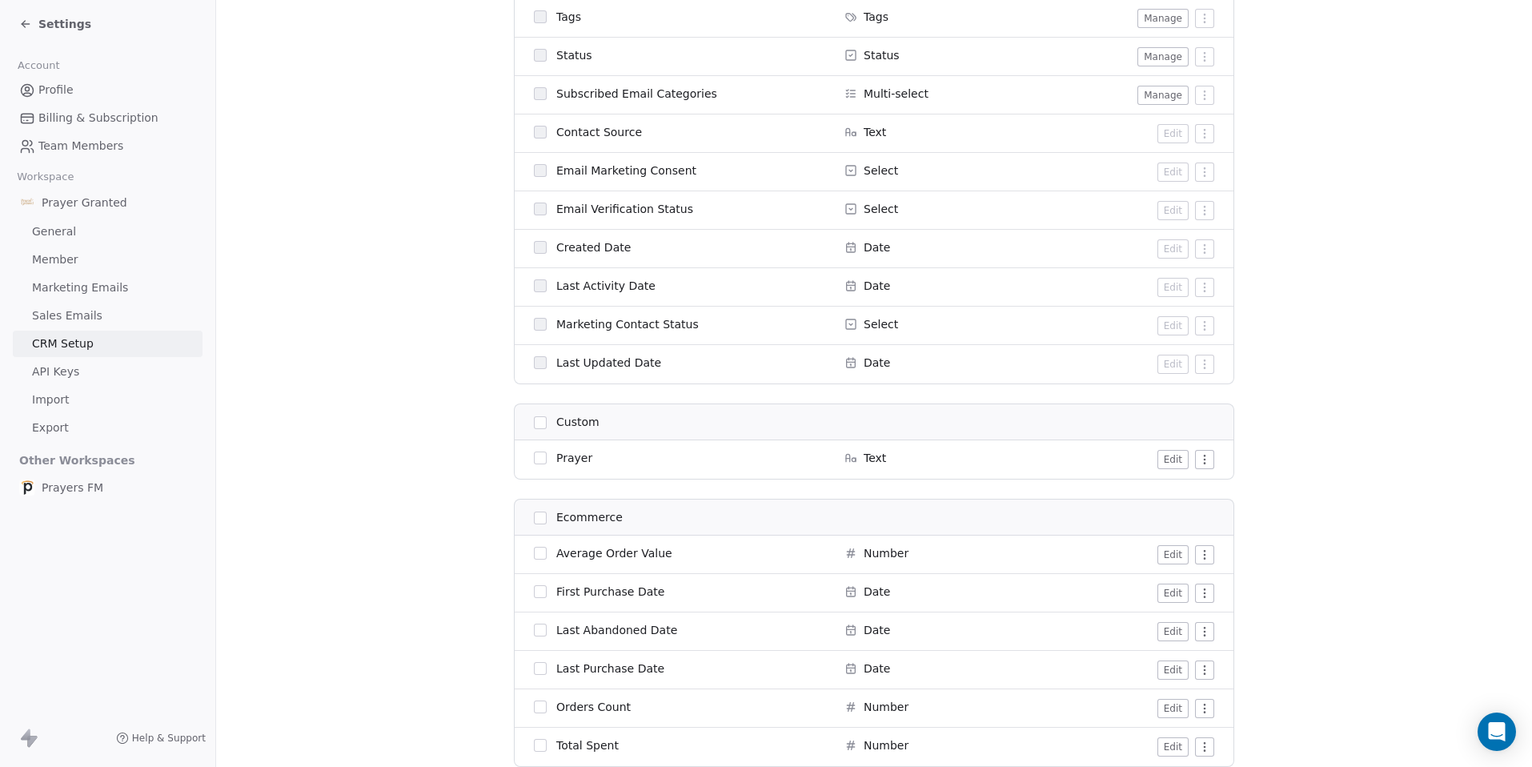
click at [1165, 457] on button "Edit" at bounding box center [1172, 459] width 31 height 19
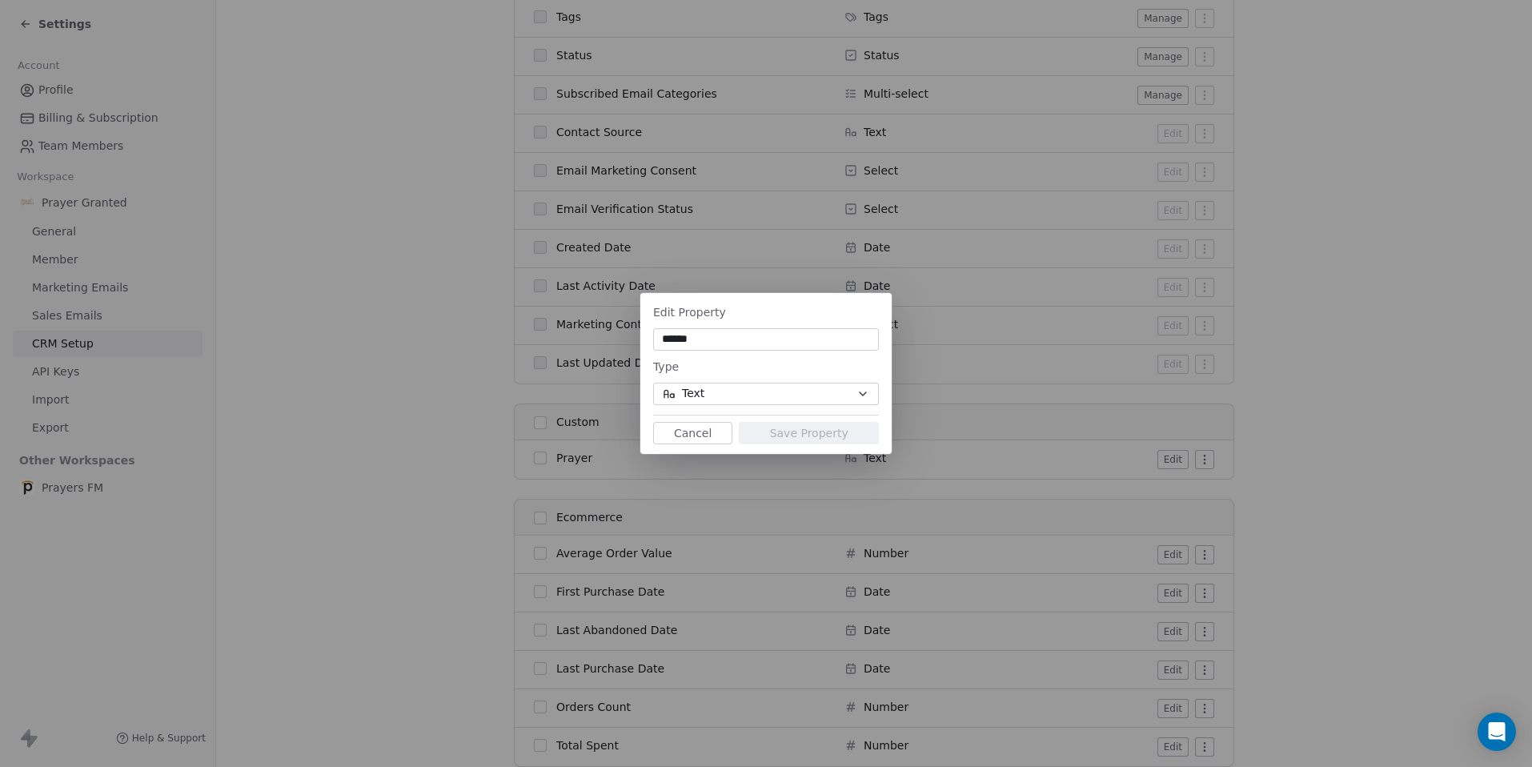
click at [687, 431] on button "Cancel" at bounding box center [692, 433] width 79 height 22
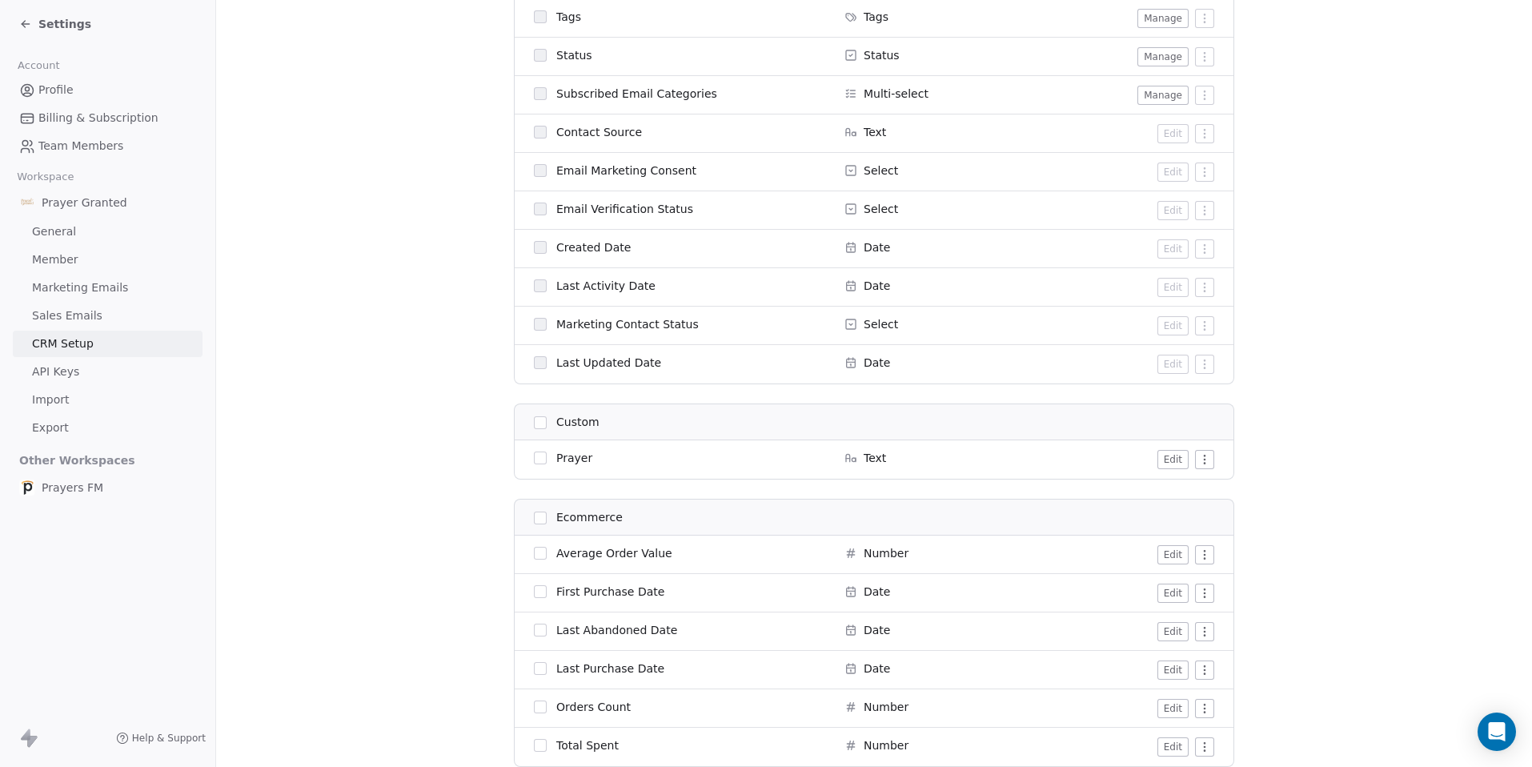
click at [1207, 466] on html "Settings Account Profile Billing & Subscription Team Members Workspace Prayer G…" at bounding box center [766, 383] width 1532 height 767
click at [1249, 453] on html "Settings Account Profile Billing & Subscription Team Members Workspace Prayer G…" at bounding box center [766, 383] width 1532 height 767
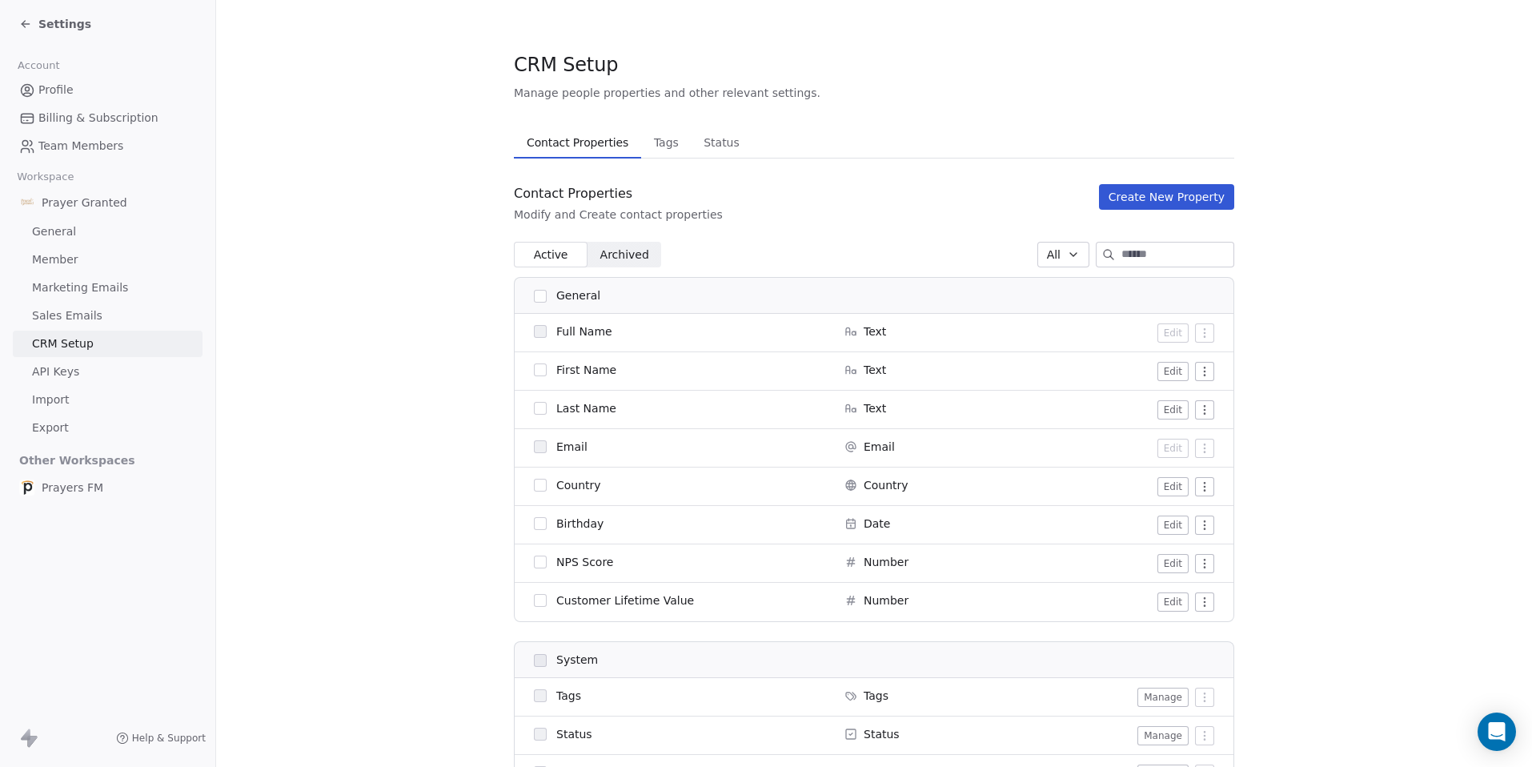
click at [75, 202] on span "Prayer Granted" at bounding box center [85, 202] width 86 height 16
click at [56, 231] on span "General" at bounding box center [54, 231] width 44 height 17
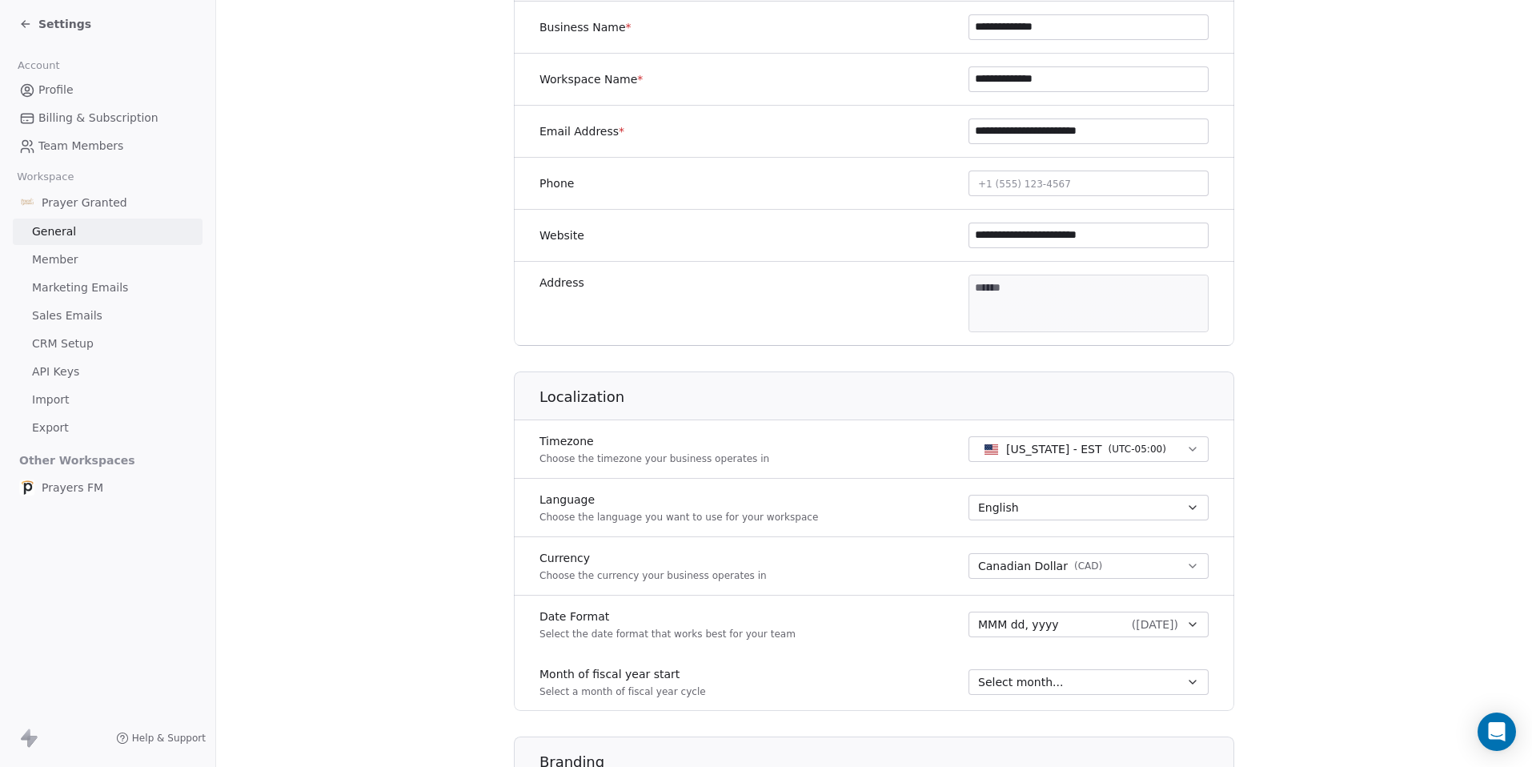
scroll to position [8, 0]
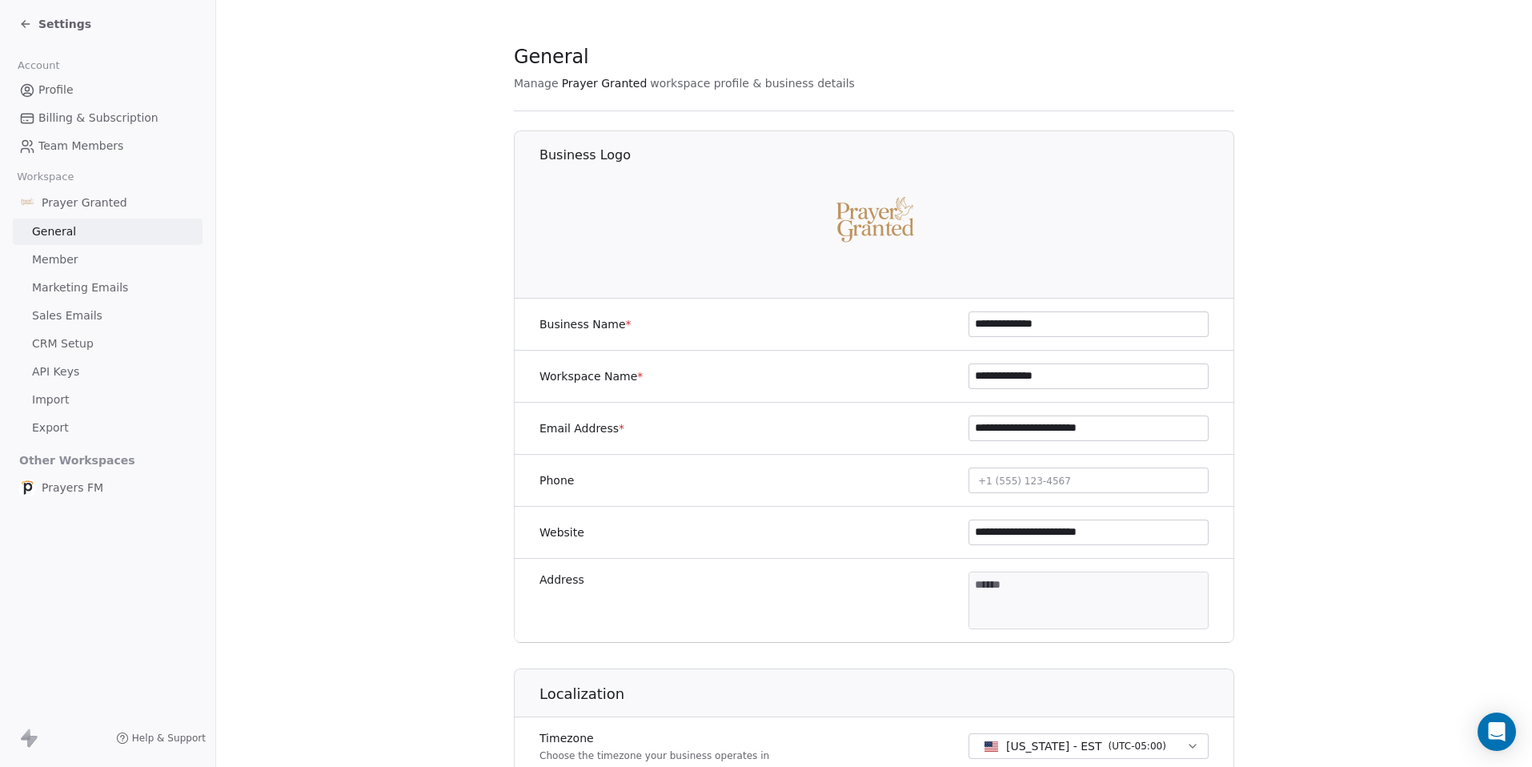
click at [66, 198] on span "Prayer Granted" at bounding box center [85, 202] width 86 height 16
click at [56, 90] on span "Profile" at bounding box center [55, 90] width 35 height 17
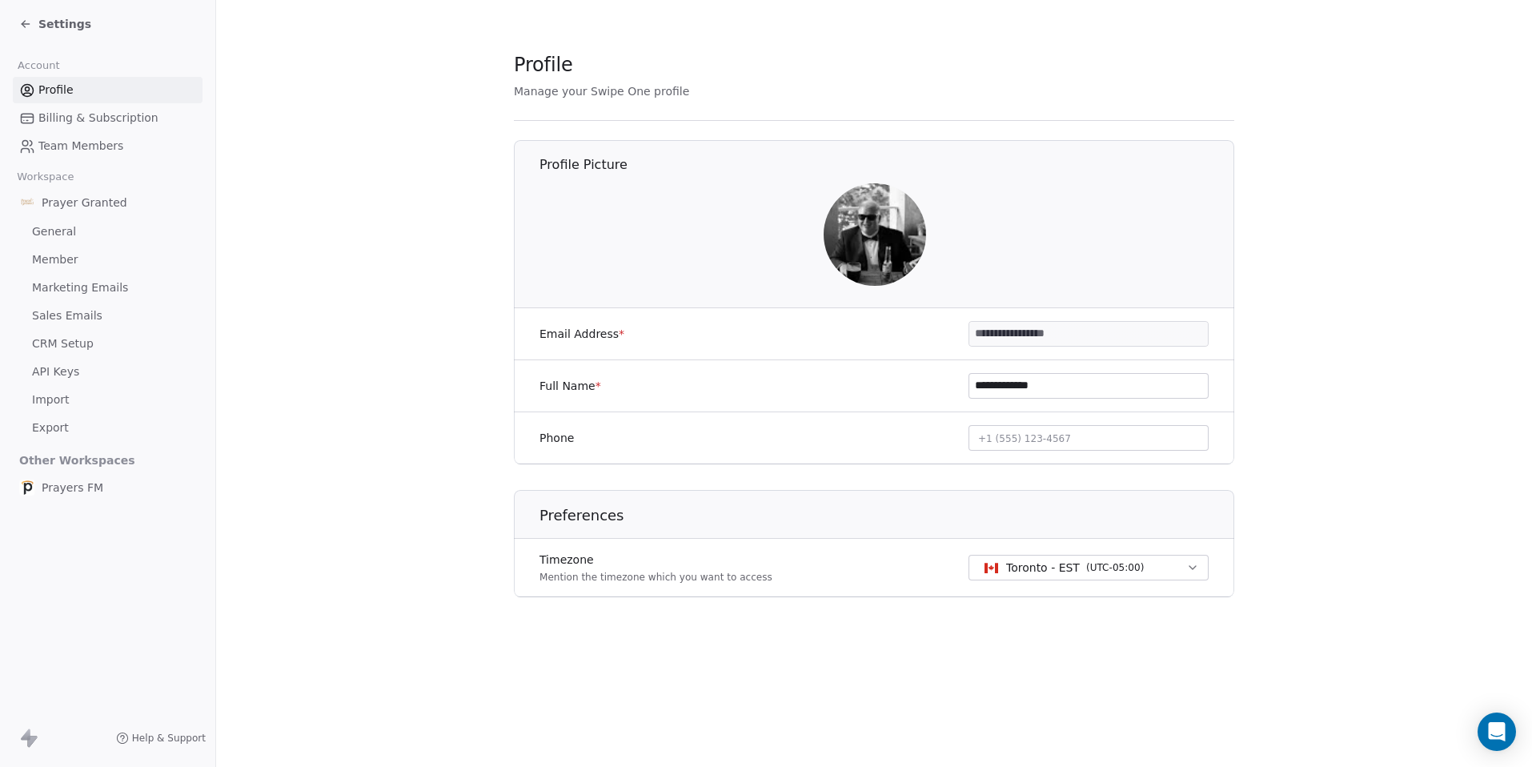
click at [58, 290] on span "Marketing Emails" at bounding box center [80, 287] width 96 height 17
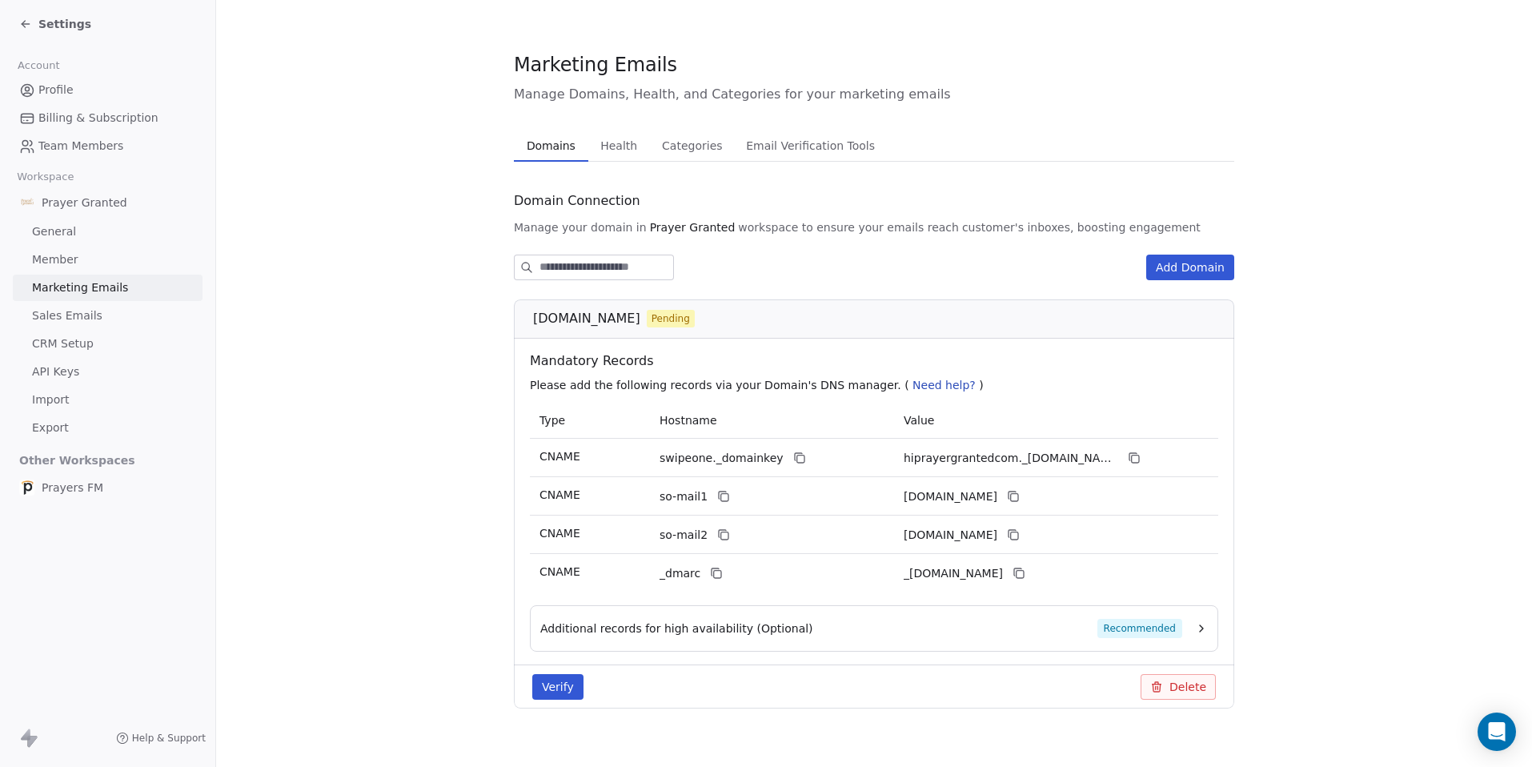
click at [1200, 259] on button "Add Domain" at bounding box center [1190, 268] width 88 height 26
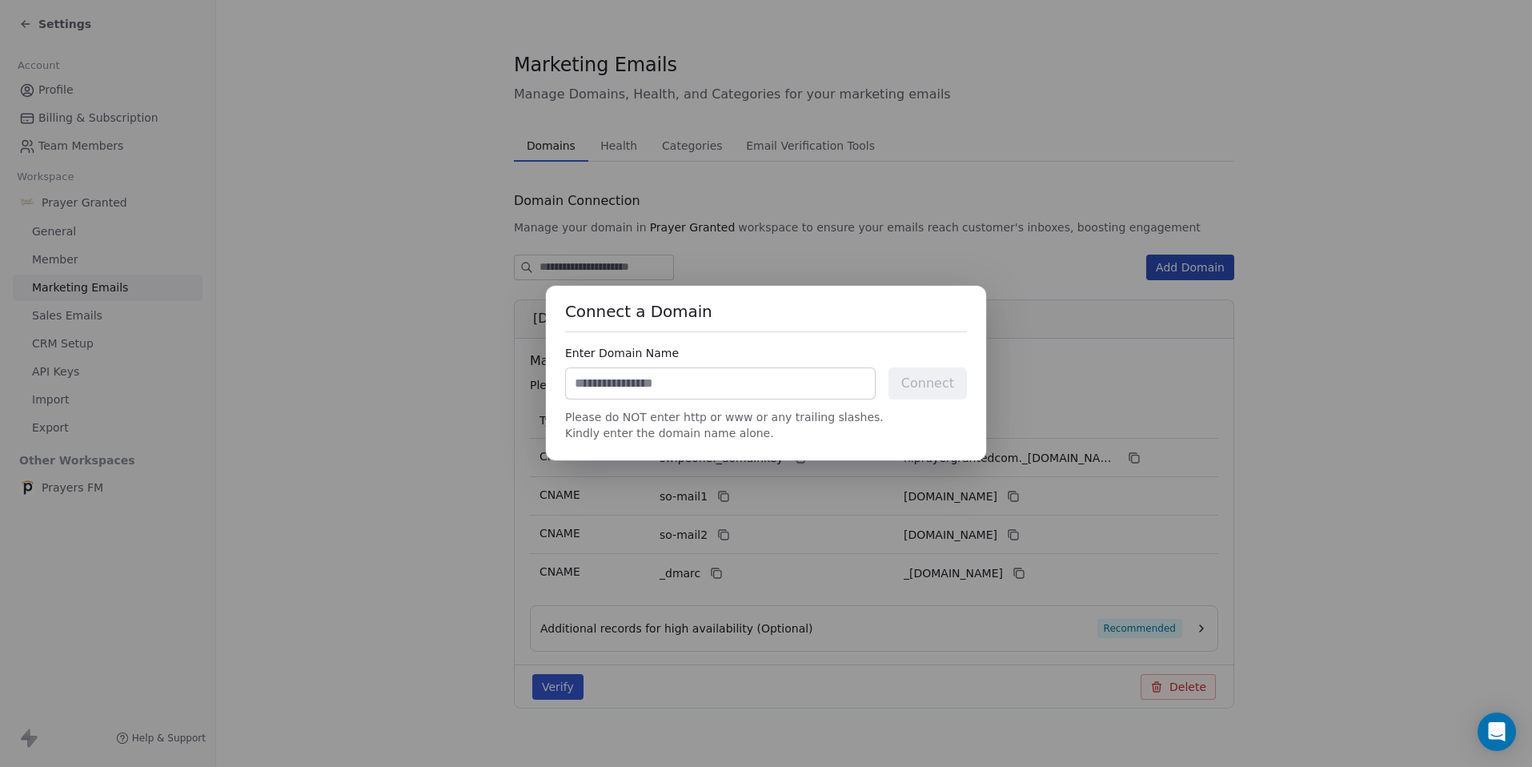
click at [756, 378] on input at bounding box center [720, 383] width 309 height 30
type input "**********"
click at [927, 379] on button "Connect" at bounding box center [927, 383] width 78 height 32
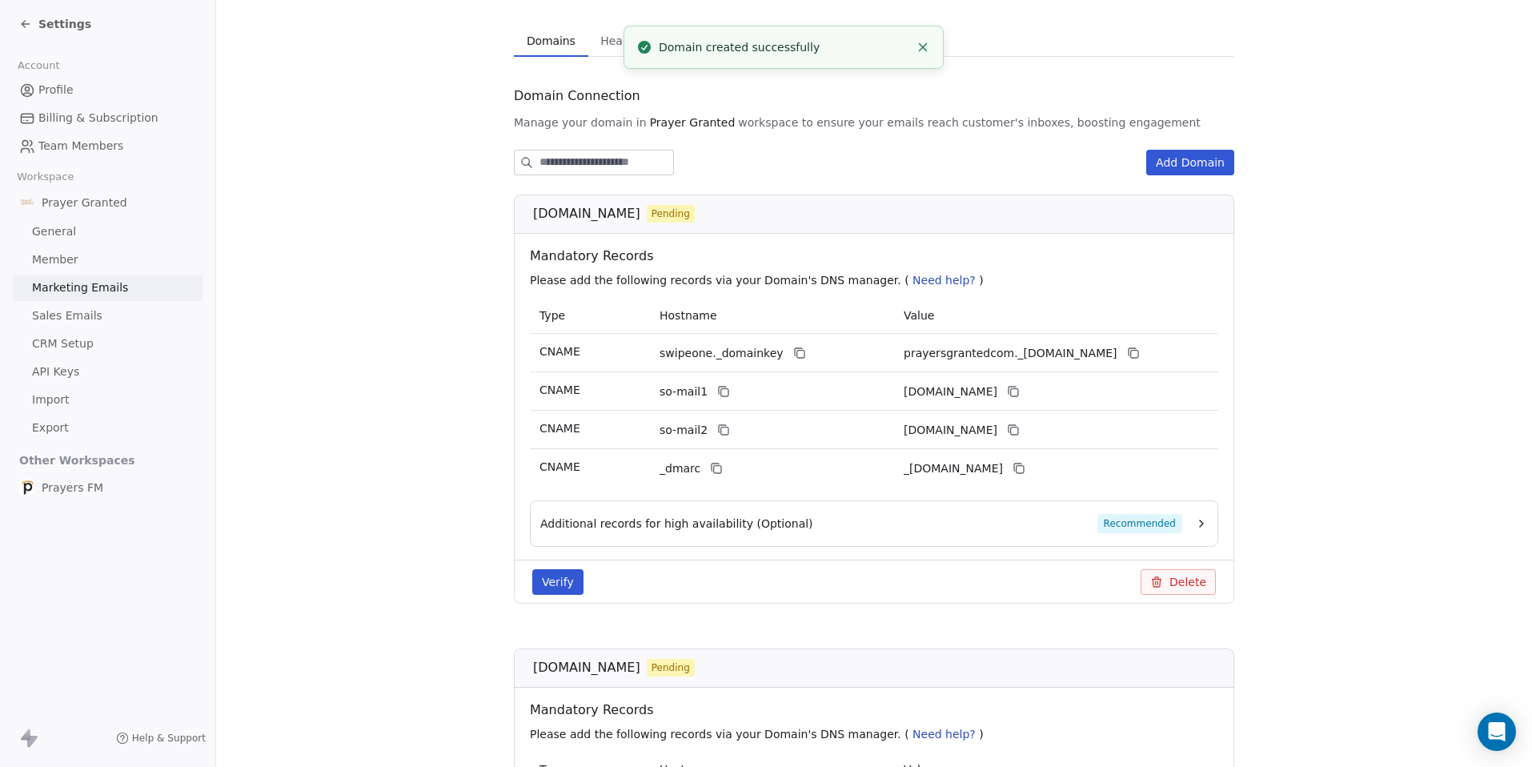
scroll to position [147, 0]
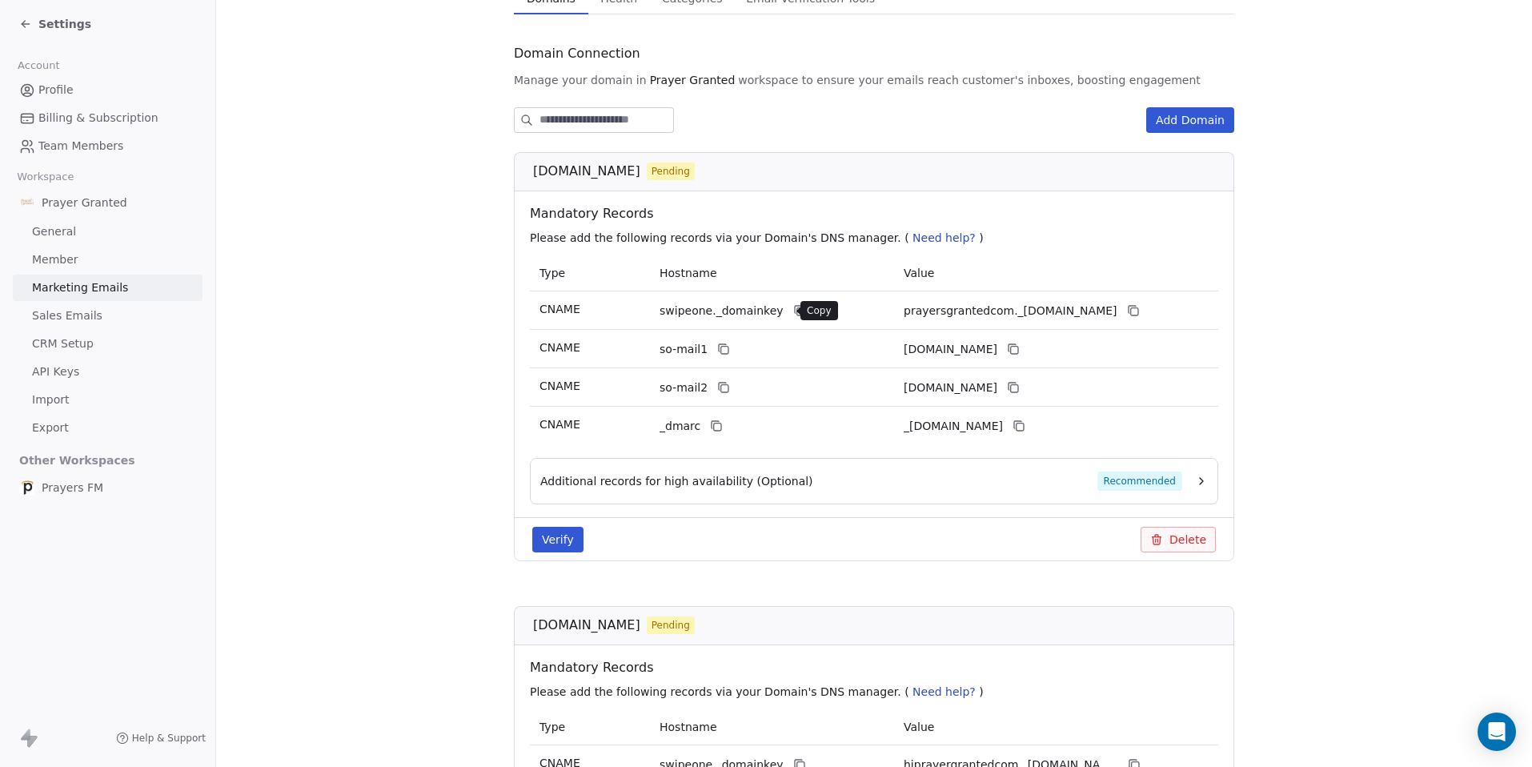
click at [793, 313] on icon at bounding box center [799, 310] width 13 height 13
click at [1131, 309] on icon at bounding box center [1133, 310] width 13 height 13
click at [717, 348] on icon at bounding box center [723, 349] width 13 height 13
click at [1020, 349] on icon at bounding box center [1013, 349] width 13 height 13
click at [717, 389] on icon at bounding box center [723, 387] width 13 height 13
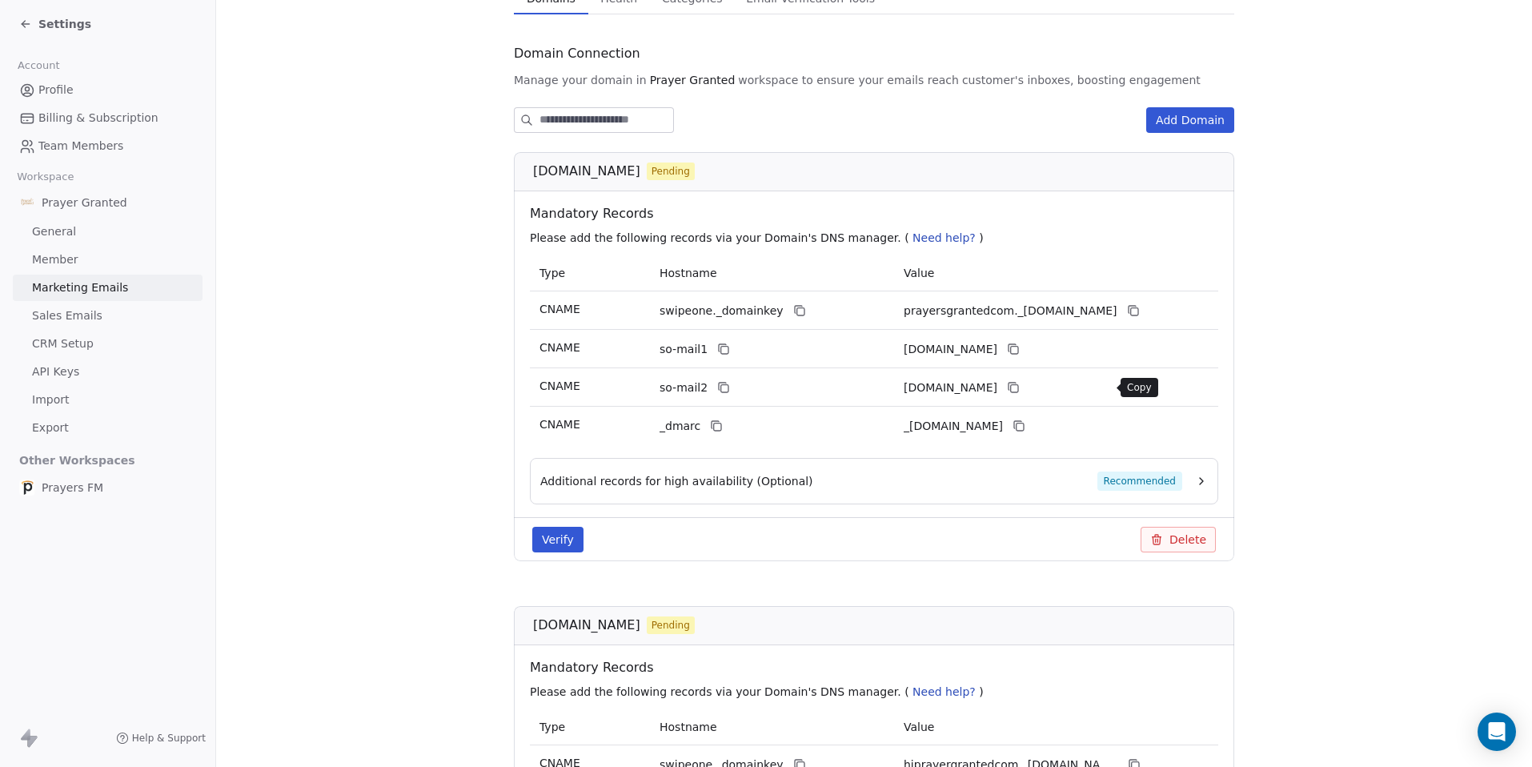
click at [1020, 387] on icon at bounding box center [1013, 387] width 13 height 13
click at [1195, 481] on icon "button" at bounding box center [1201, 481] width 13 height 13
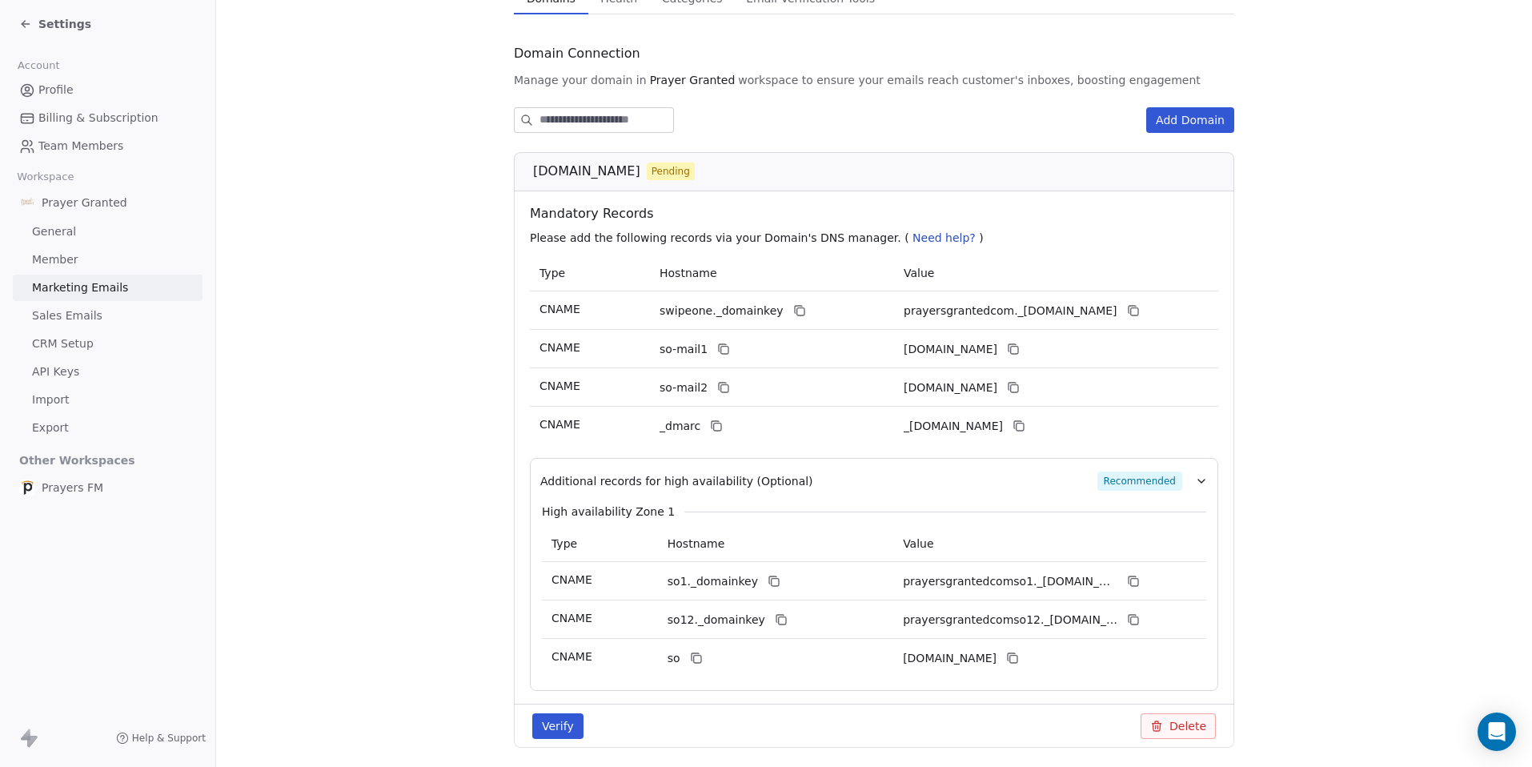
scroll to position [204, 0]
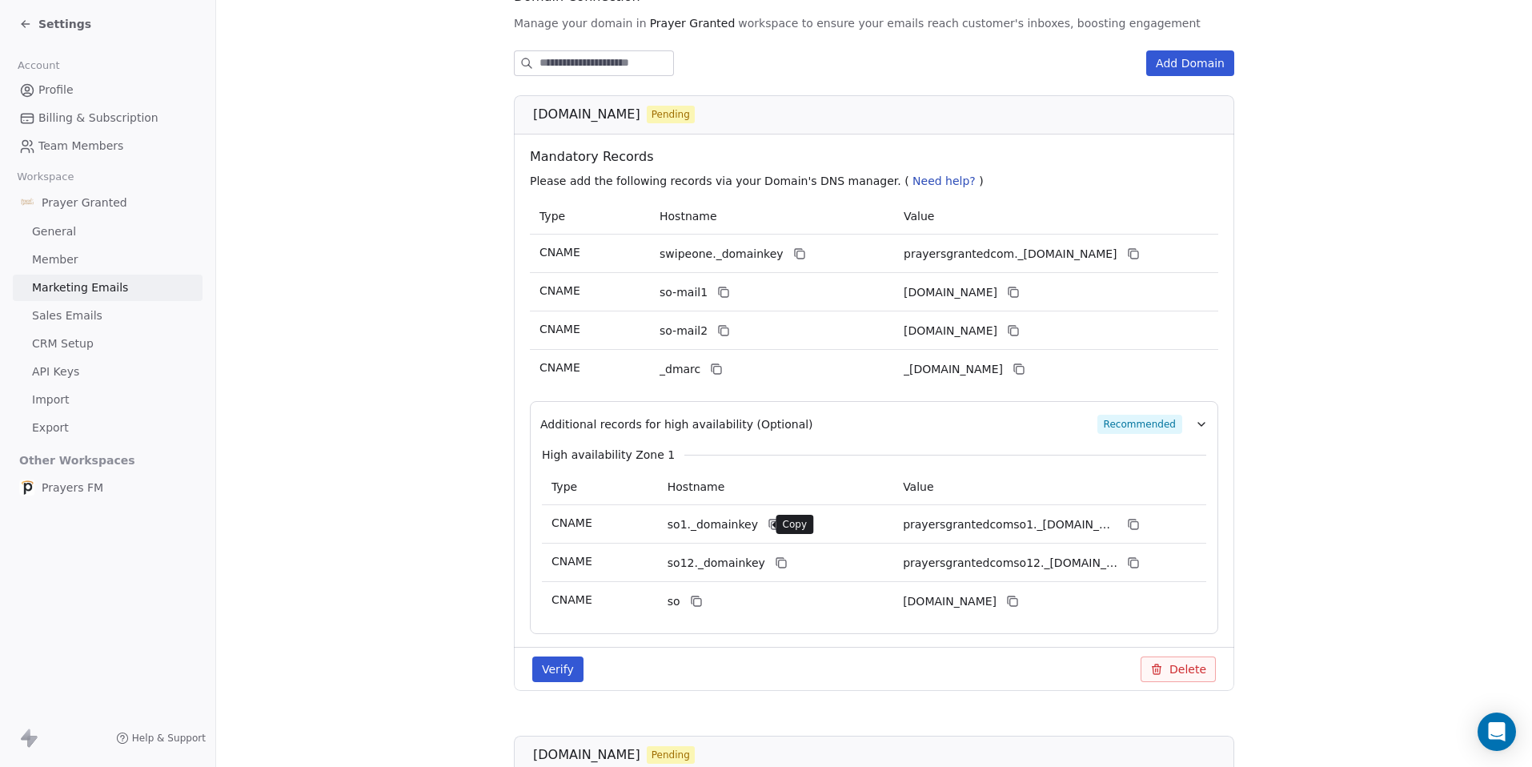
click at [768, 524] on icon at bounding box center [774, 524] width 13 height 13
click at [1127, 523] on icon at bounding box center [1133, 524] width 13 height 13
click at [775, 563] on icon at bounding box center [781, 562] width 13 height 13
click at [1128, 563] on icon at bounding box center [1133, 562] width 13 height 13
click at [692, 603] on icon at bounding box center [696, 601] width 13 height 13
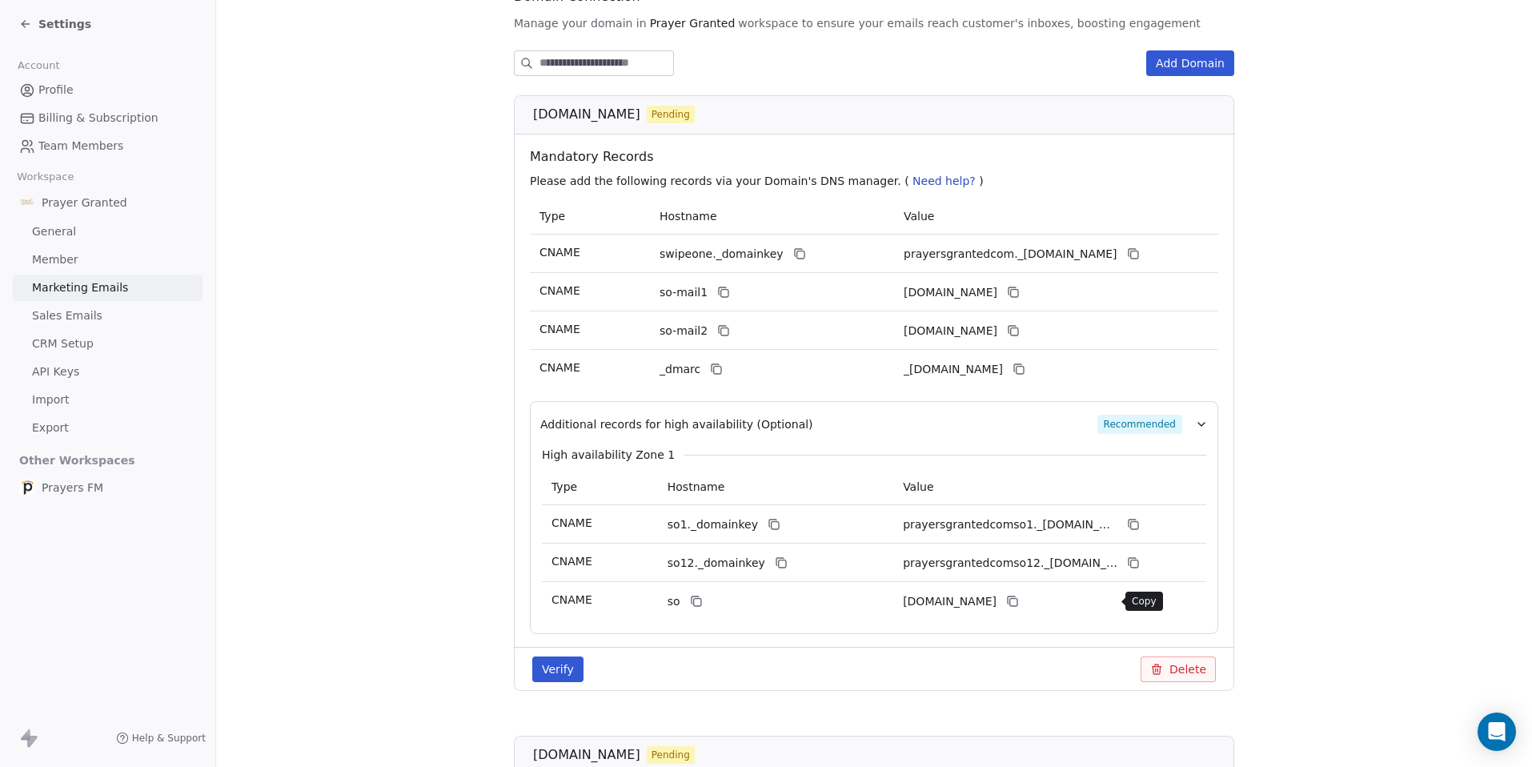
click at [1019, 601] on icon at bounding box center [1012, 601] width 13 height 13
click at [547, 671] on button "Verify" at bounding box center [557, 669] width 51 height 26
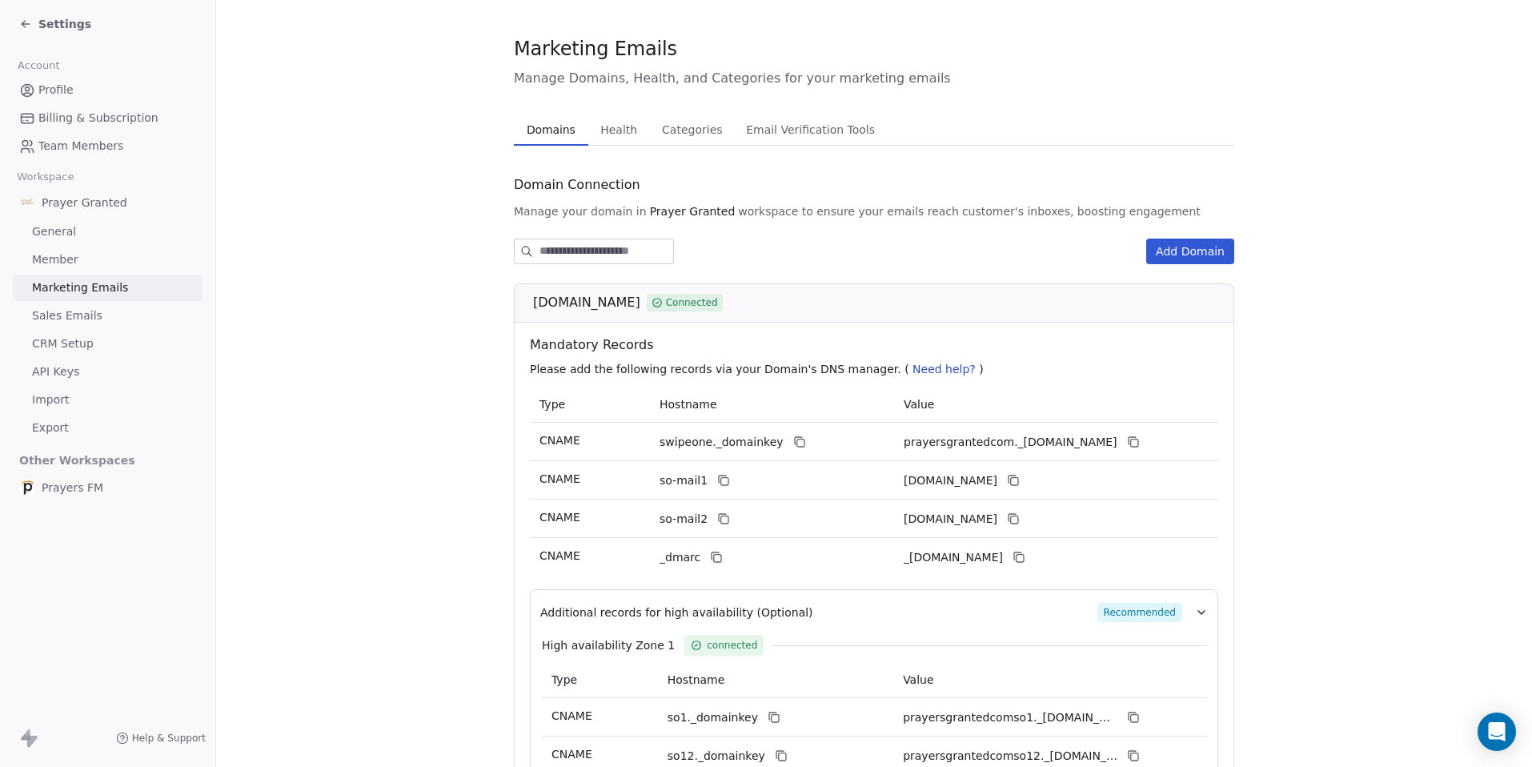
scroll to position [0, 0]
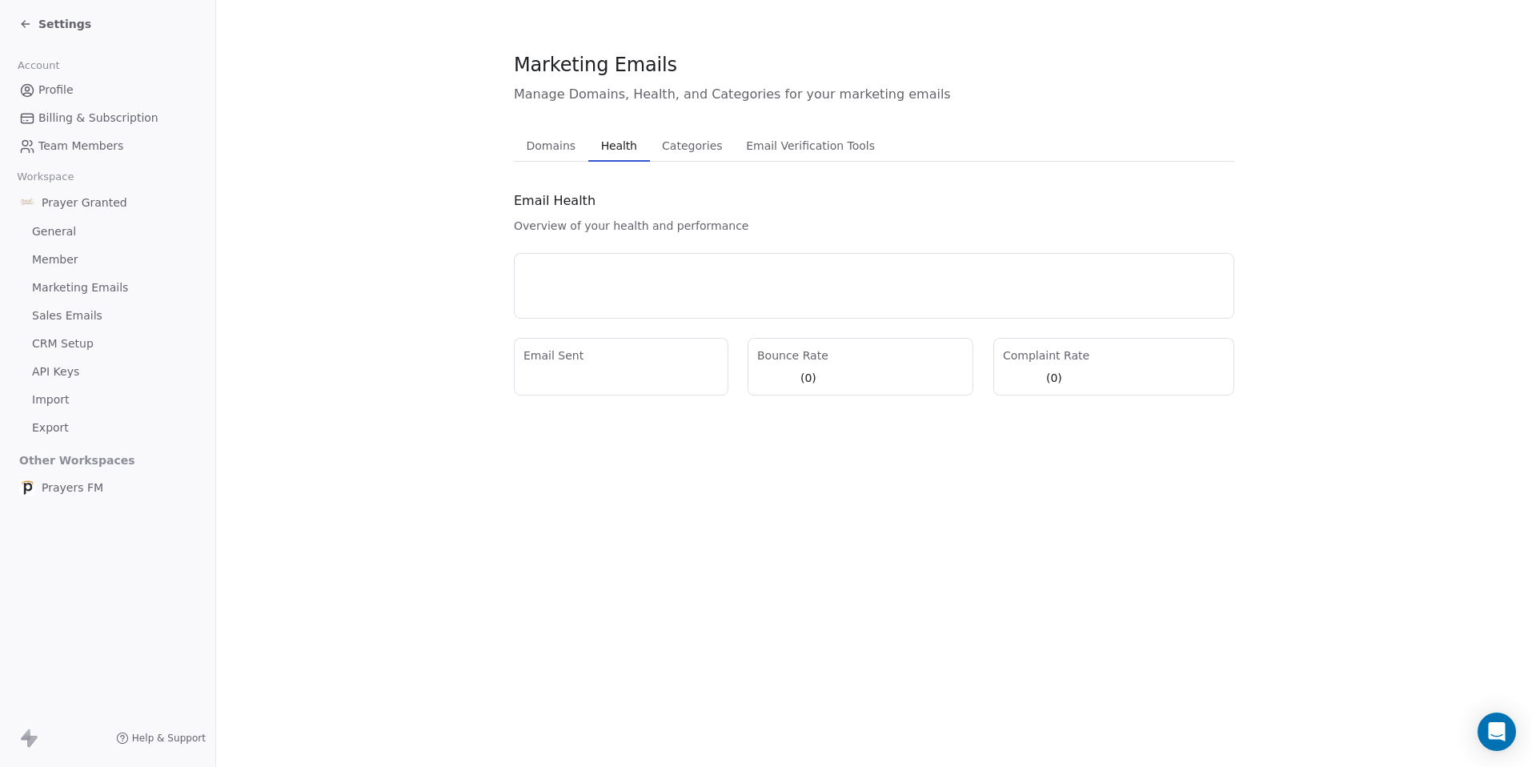
click at [603, 143] on span "Health" at bounding box center [619, 145] width 49 height 22
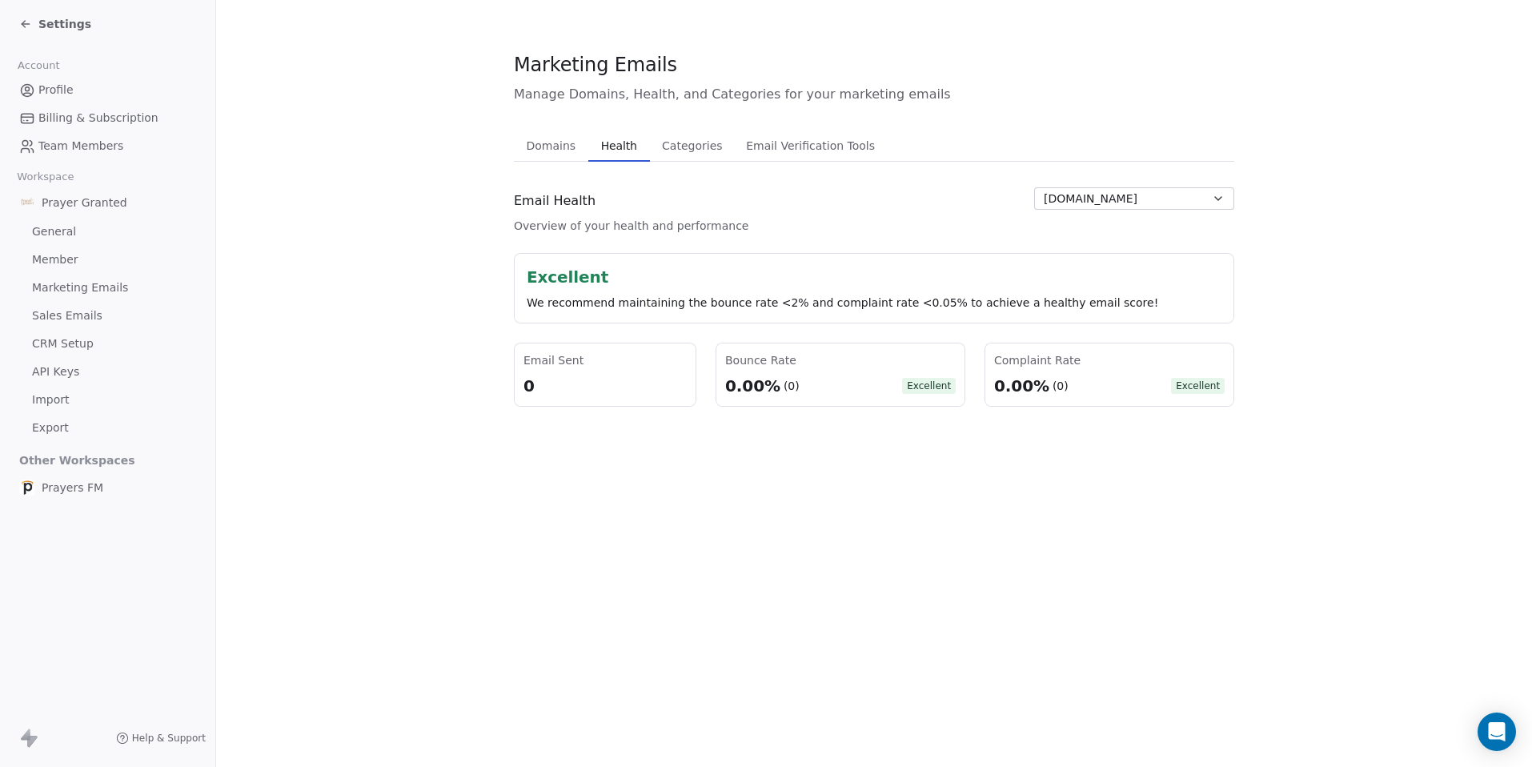
click at [698, 145] on span "Categories" at bounding box center [692, 145] width 73 height 22
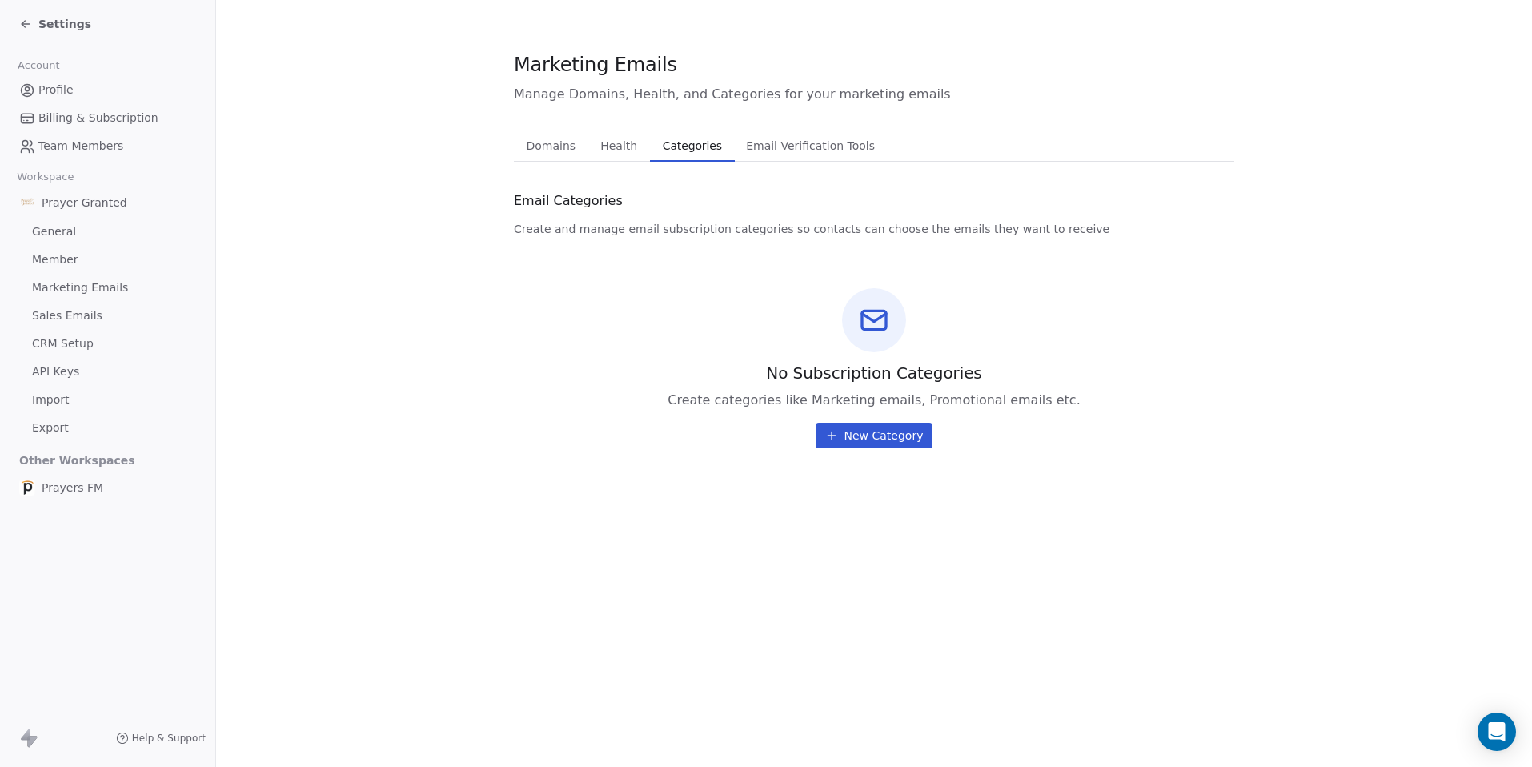
click at [772, 150] on span "Email Verification Tools" at bounding box center [811, 145] width 142 height 22
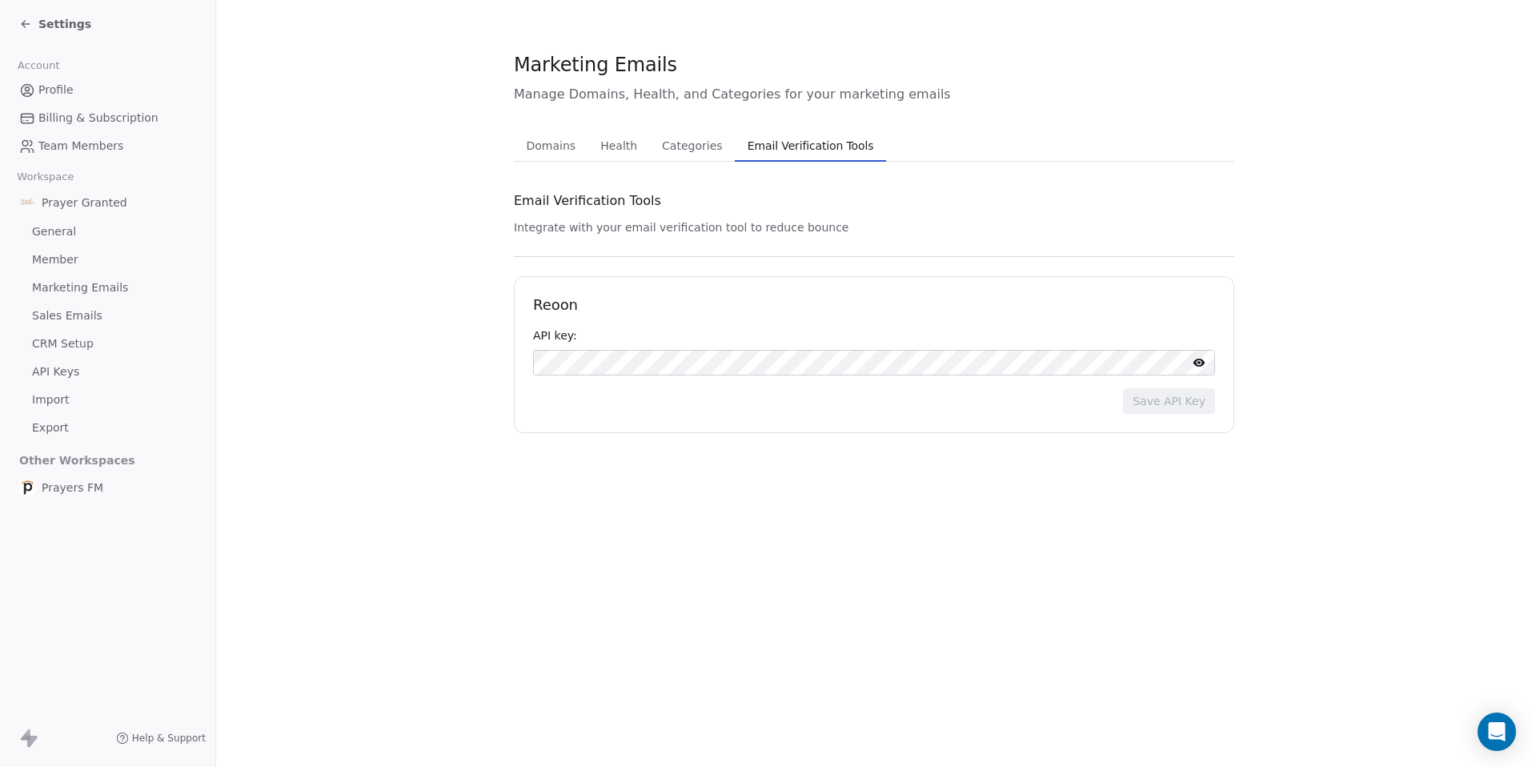
click at [51, 287] on span "Marketing Emails" at bounding box center [80, 287] width 96 height 17
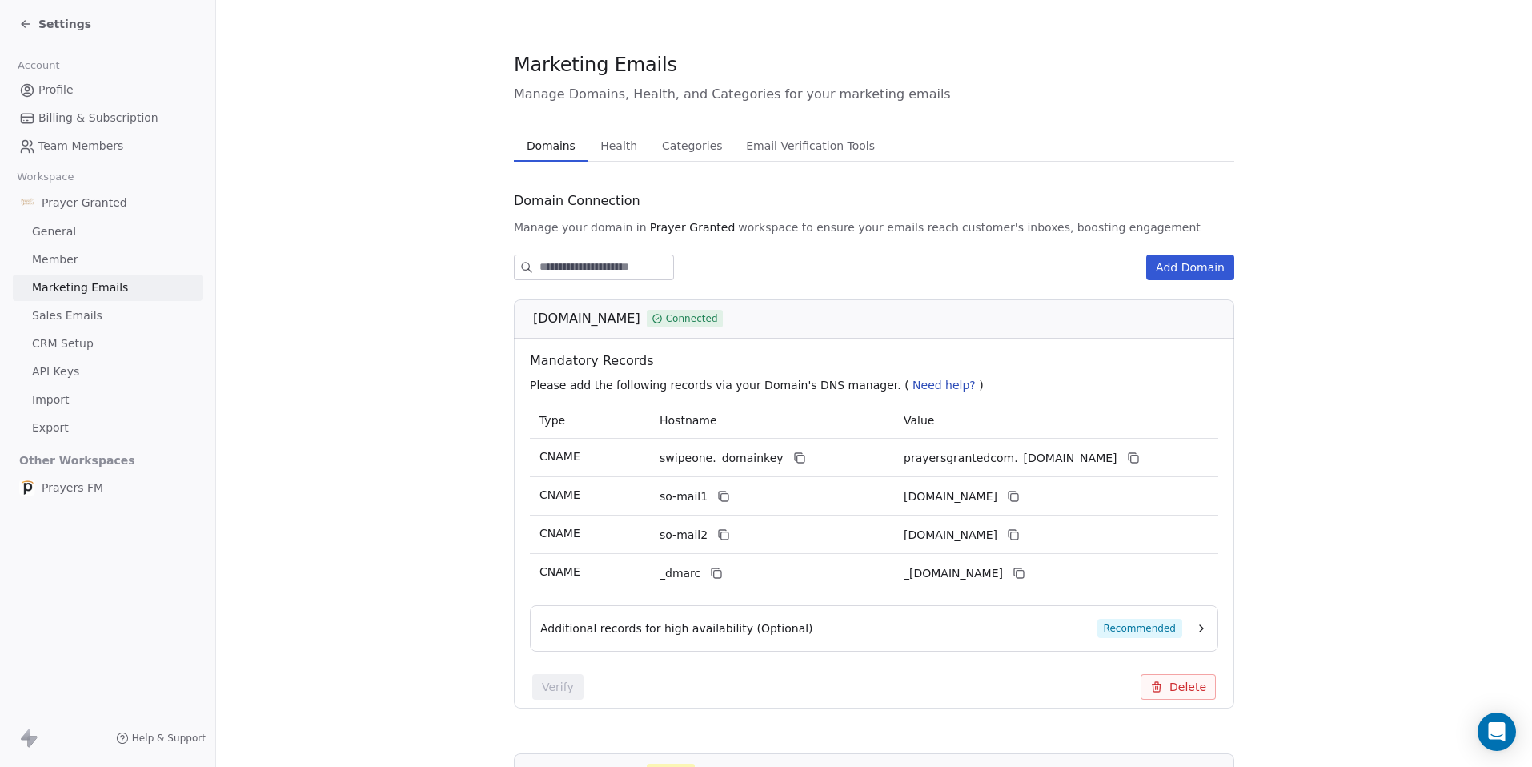
click at [23, 28] on icon at bounding box center [25, 24] width 13 height 13
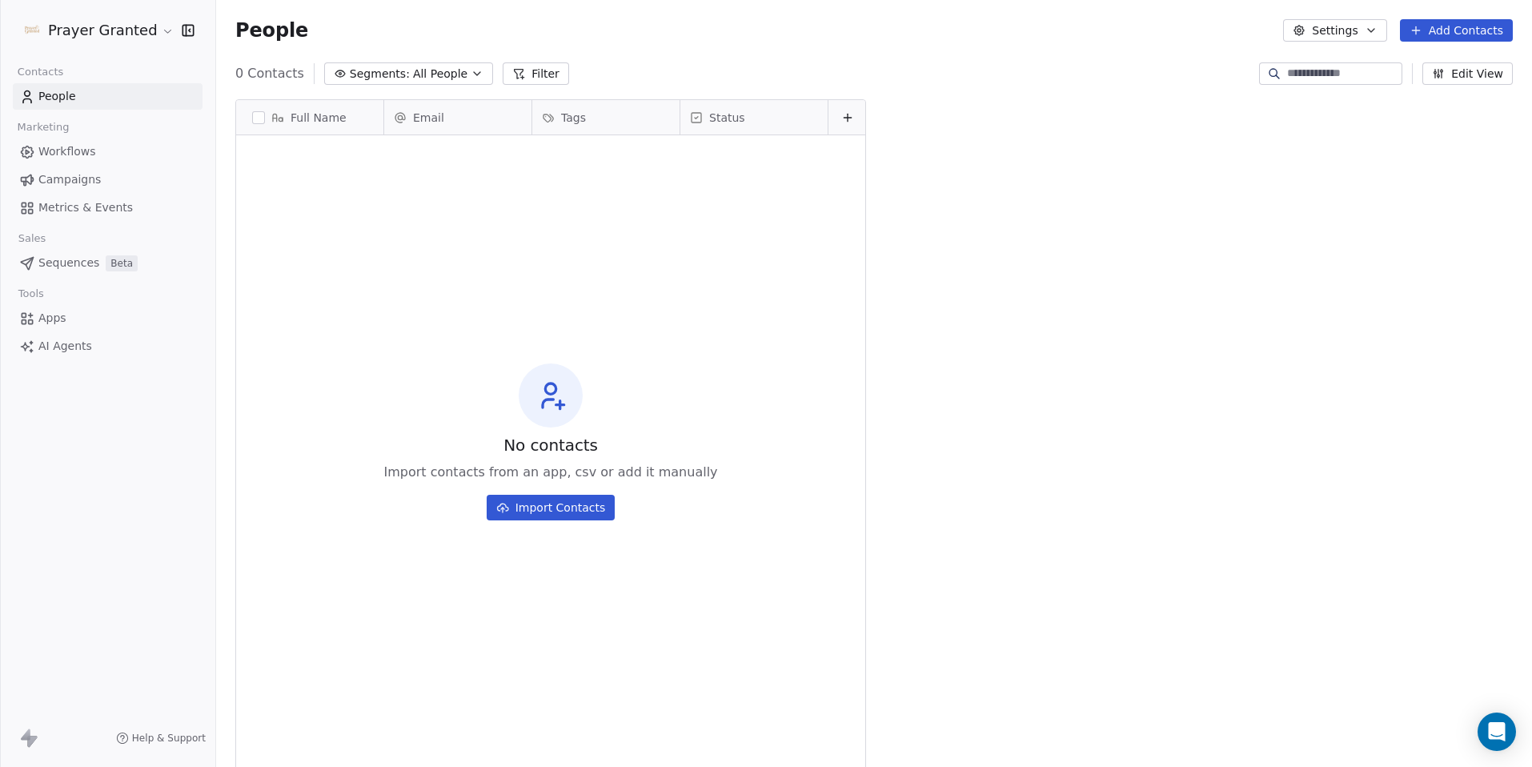
scroll to position [663, 1304]
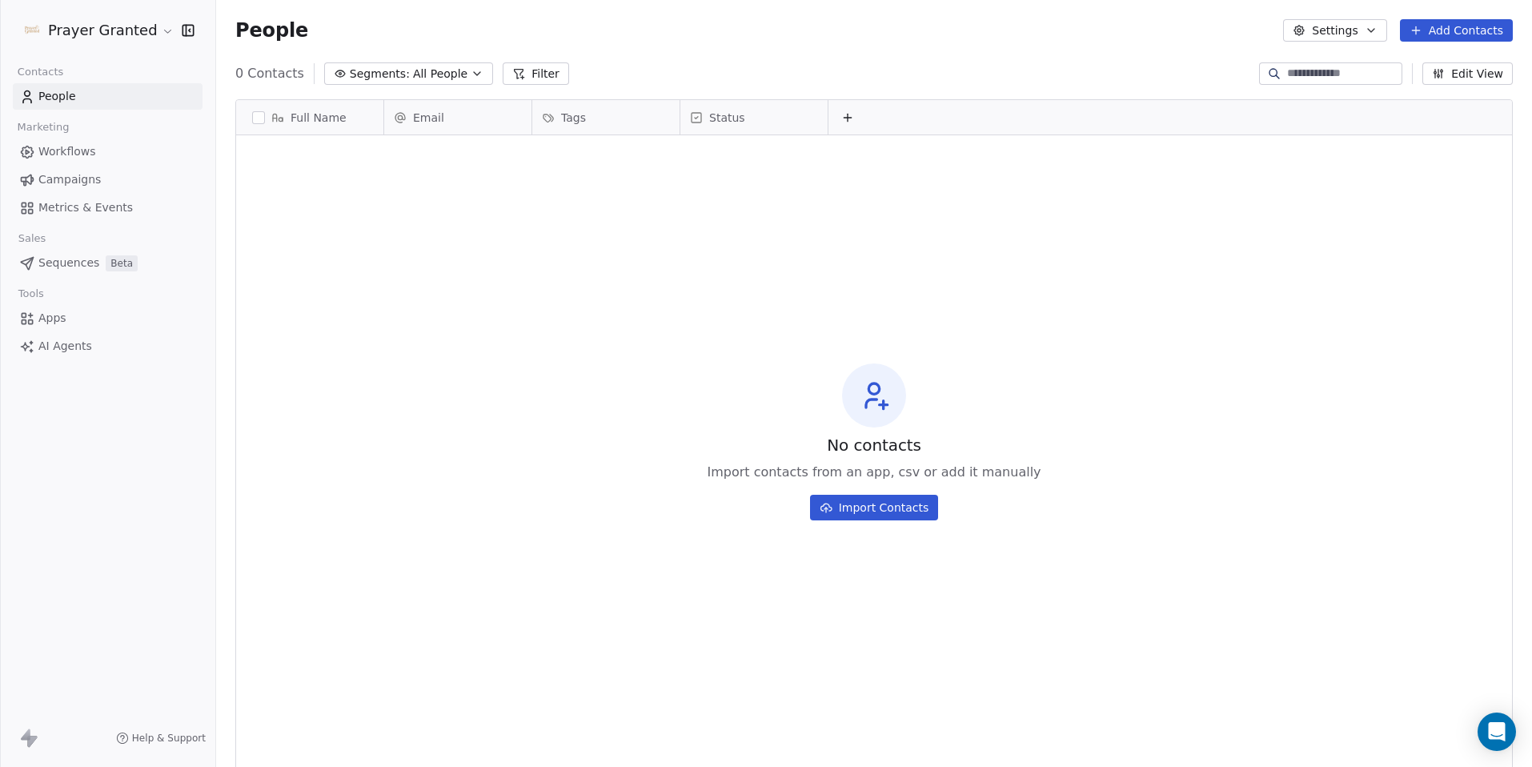
click at [75, 156] on span "Workflows" at bounding box center [67, 151] width 58 height 17
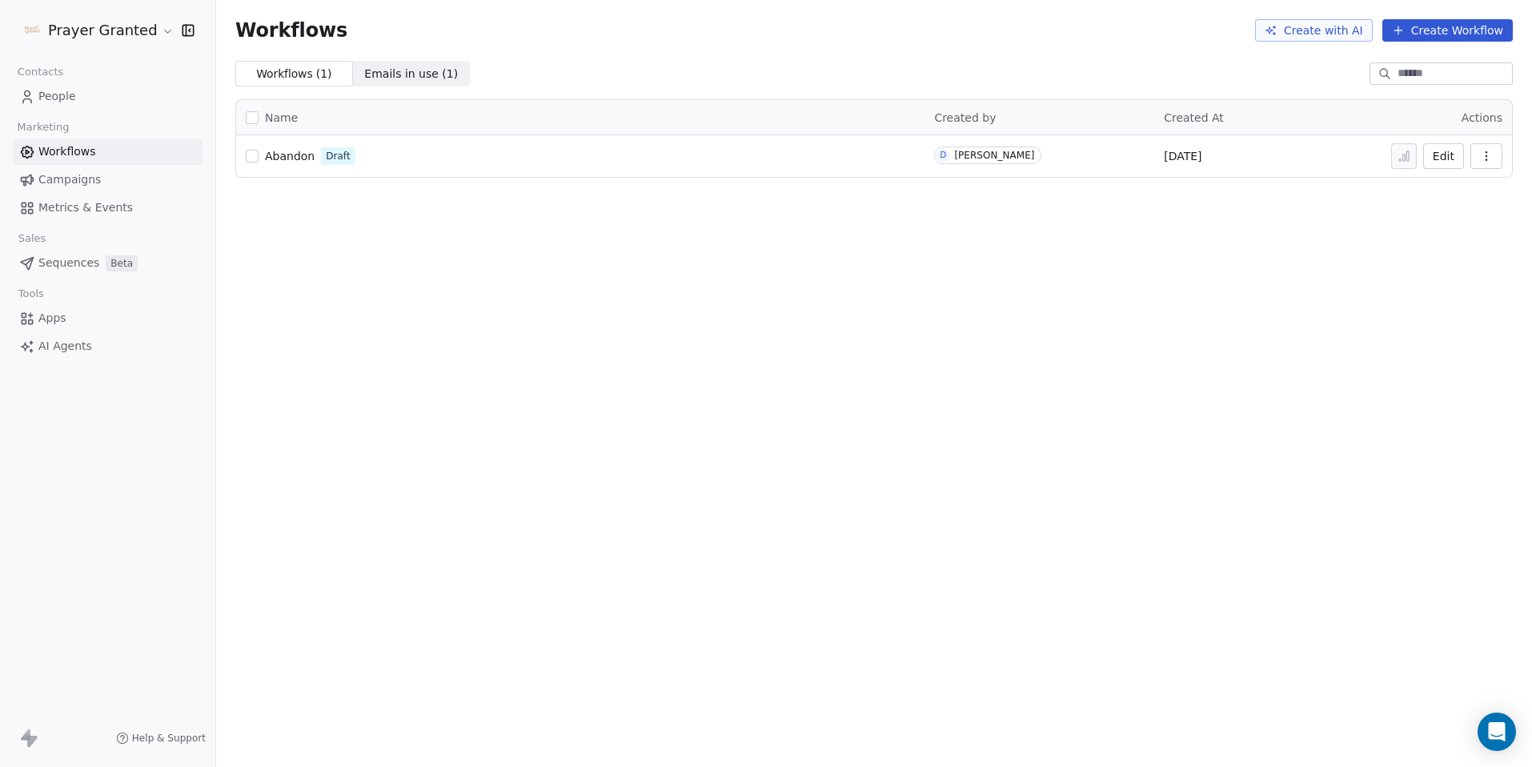
click at [70, 180] on span "Campaigns" at bounding box center [69, 179] width 62 height 17
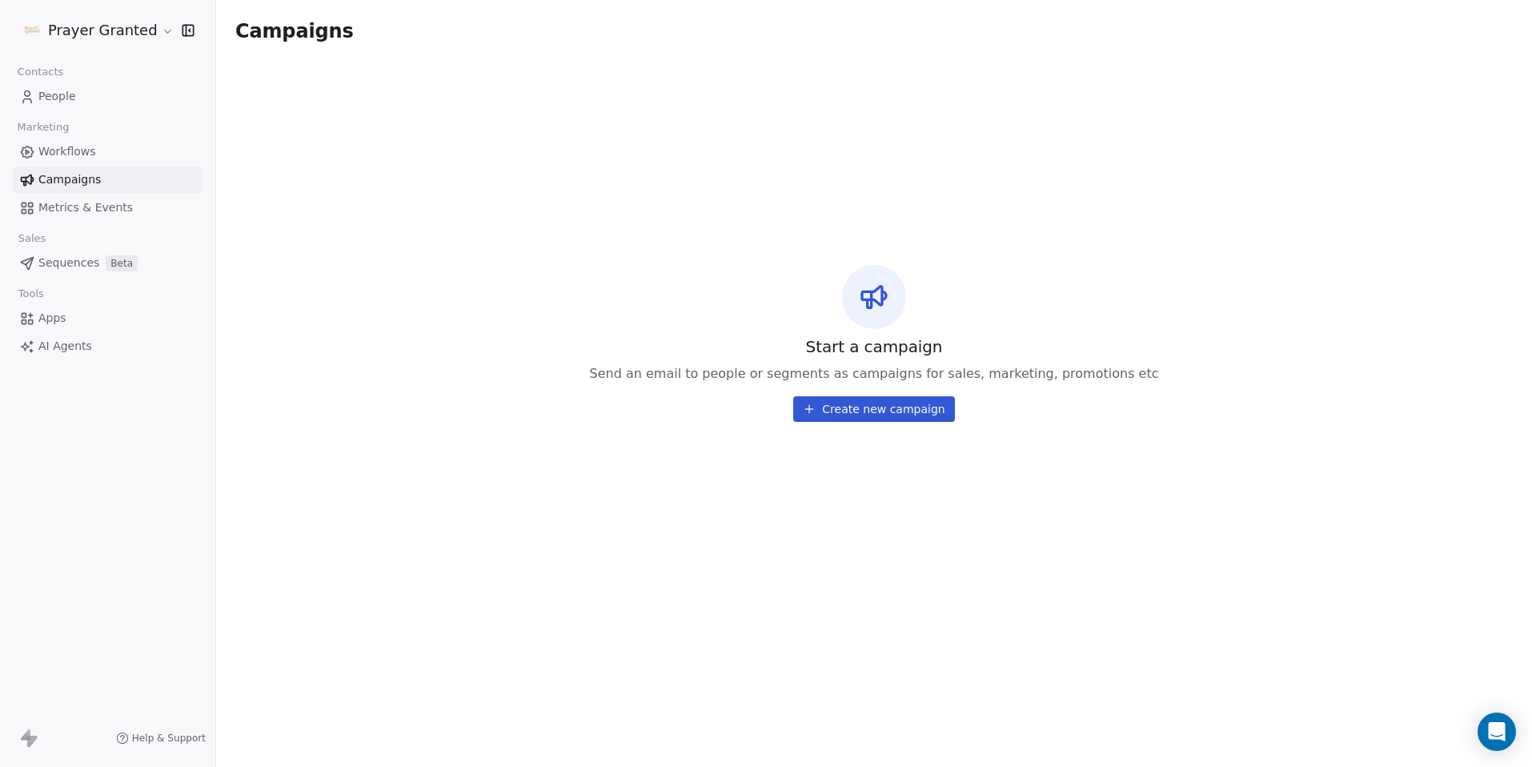
click at [56, 210] on span "Metrics & Events" at bounding box center [85, 207] width 94 height 17
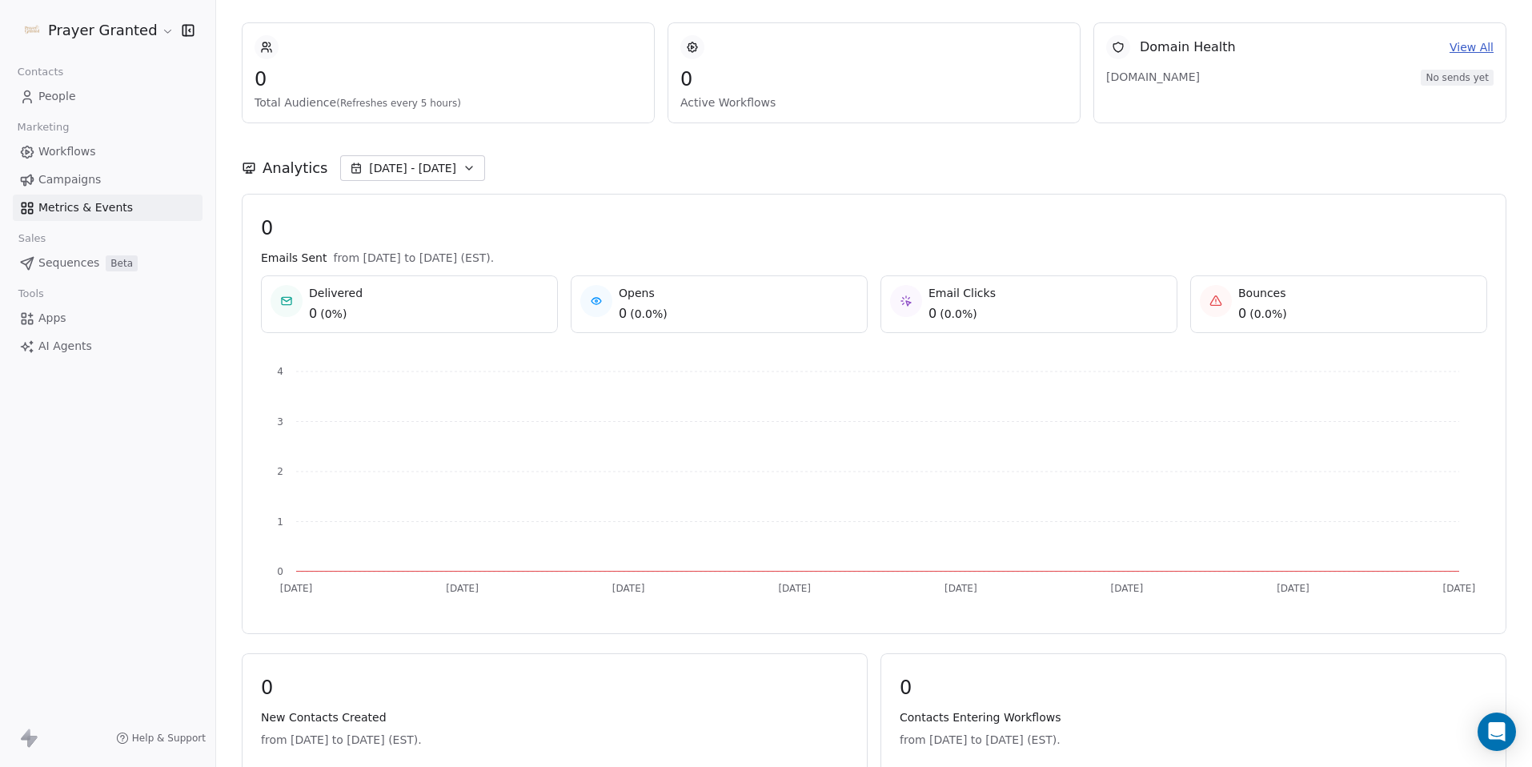
scroll to position [73, 0]
click at [66, 151] on span "Workflows" at bounding box center [67, 151] width 58 height 17
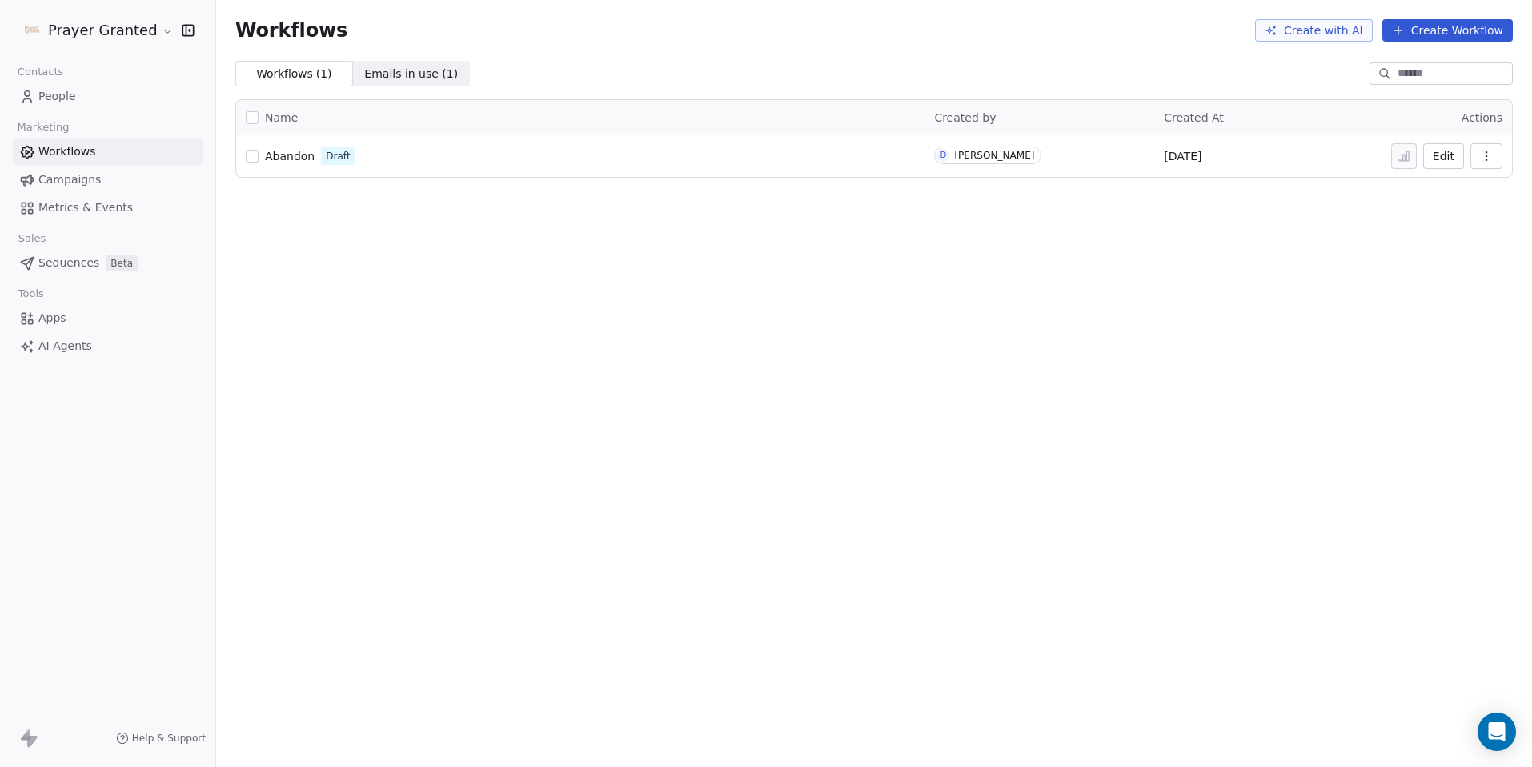
click at [62, 96] on span "People" at bounding box center [57, 96] width 38 height 17
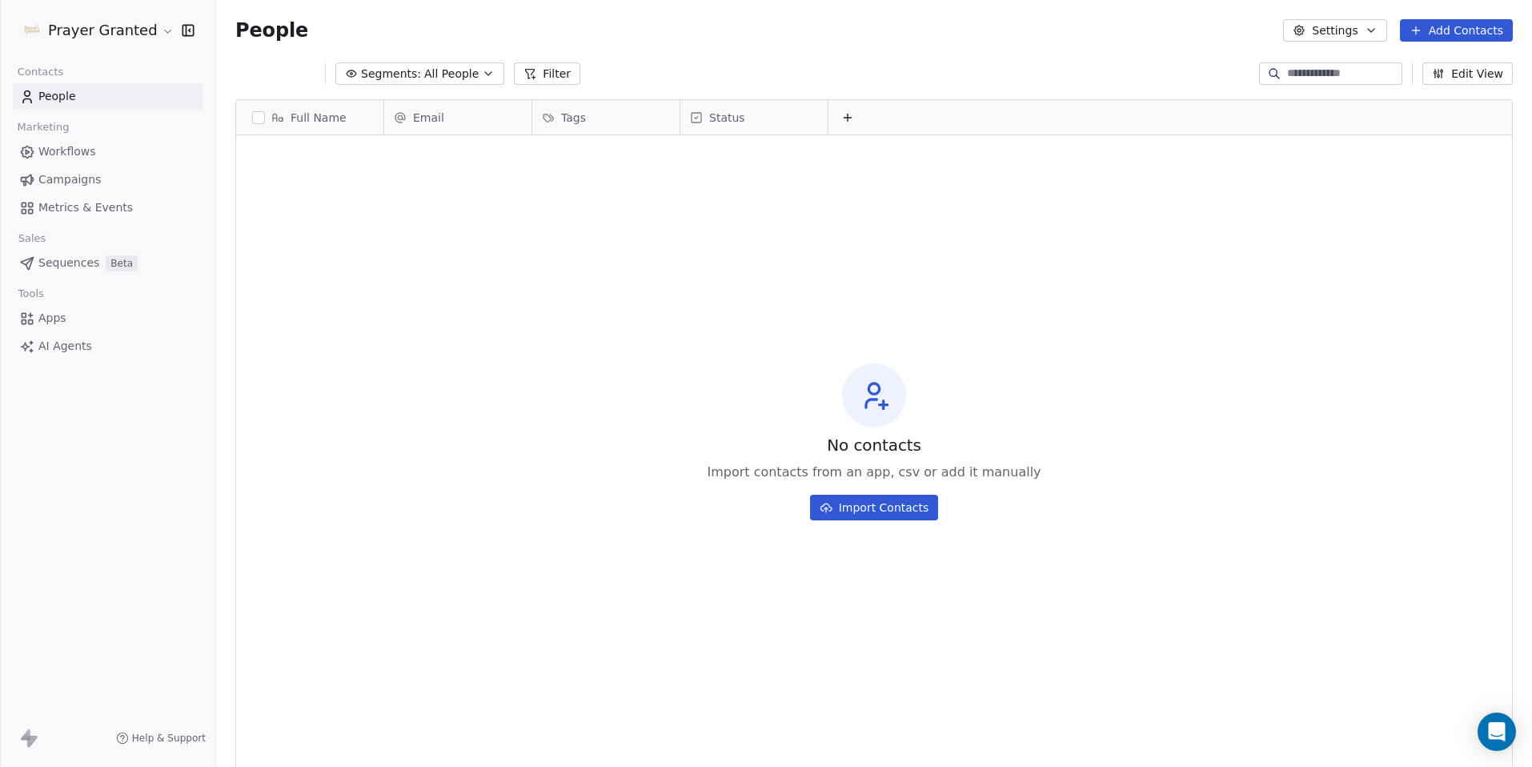
scroll to position [663, 1304]
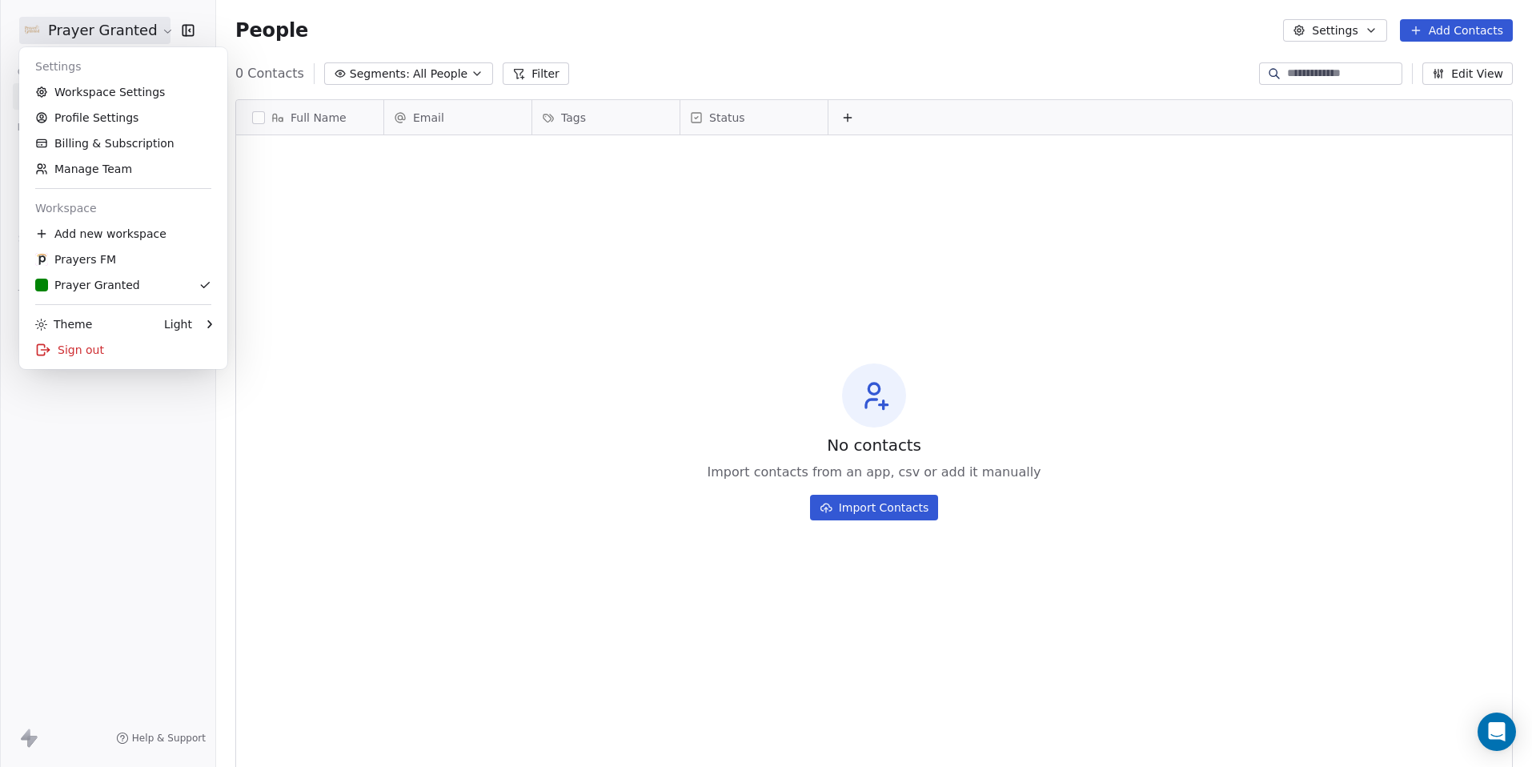
click at [134, 30] on html "Prayer Granted Contacts People Marketing Workflows Campaigns Metrics & Events S…" at bounding box center [766, 383] width 1532 height 767
